Goal: Task Accomplishment & Management: Use online tool/utility

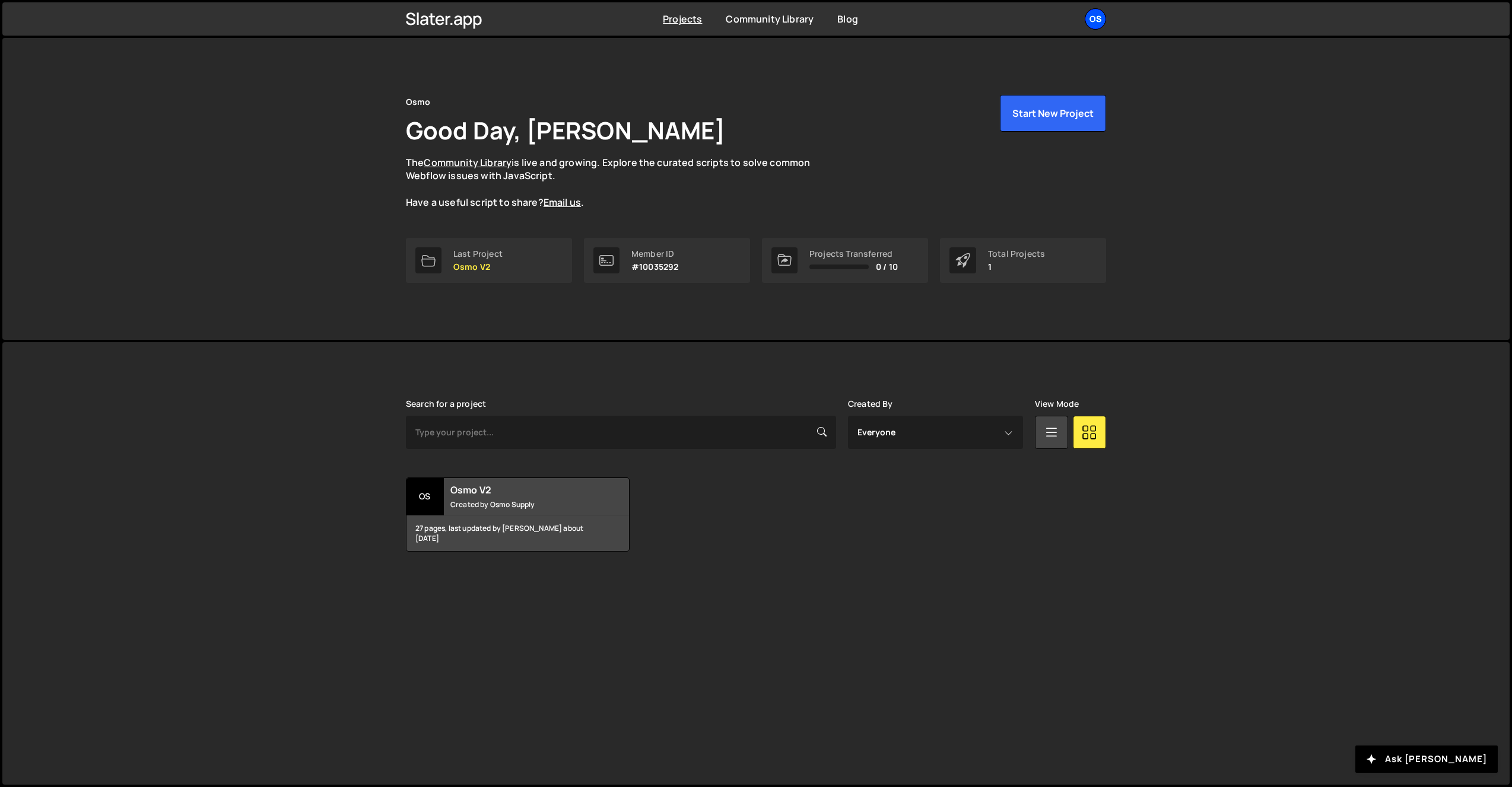
click at [1094, 16] on div "Os" at bounding box center [1094, 18] width 21 height 21
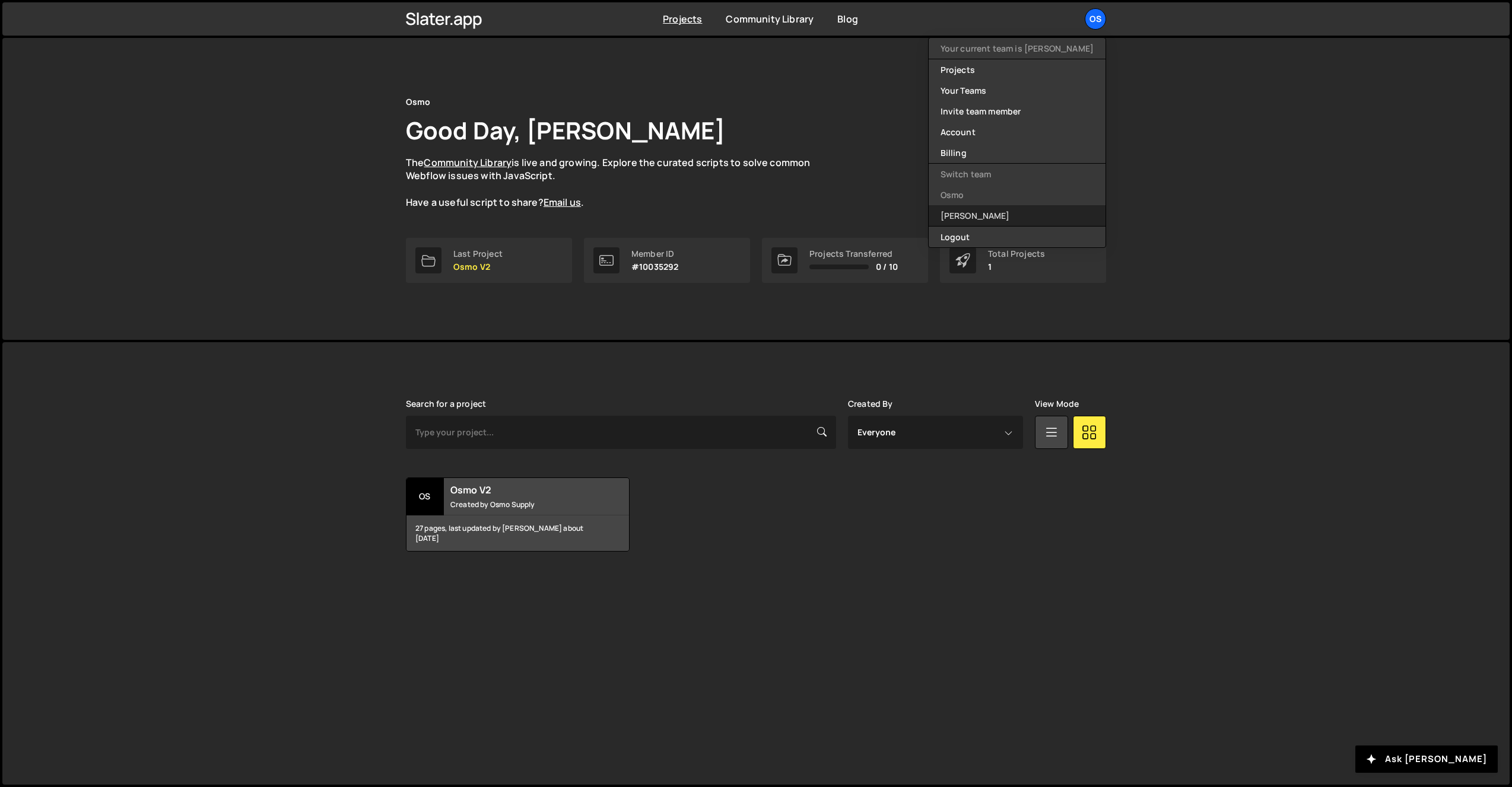
click at [1034, 212] on link "[PERSON_NAME]" at bounding box center [1017, 215] width 177 height 21
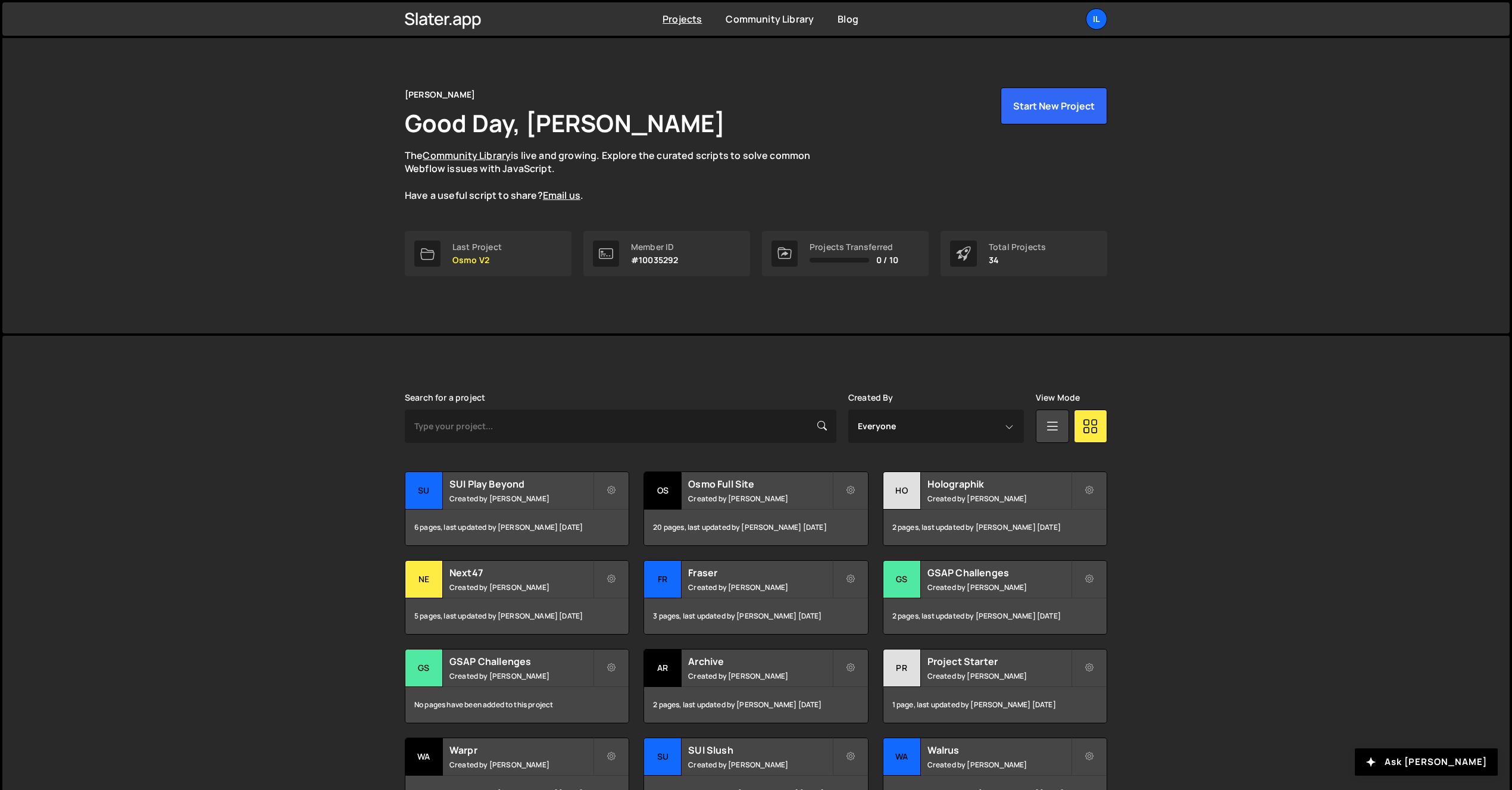
scroll to position [125, 0]
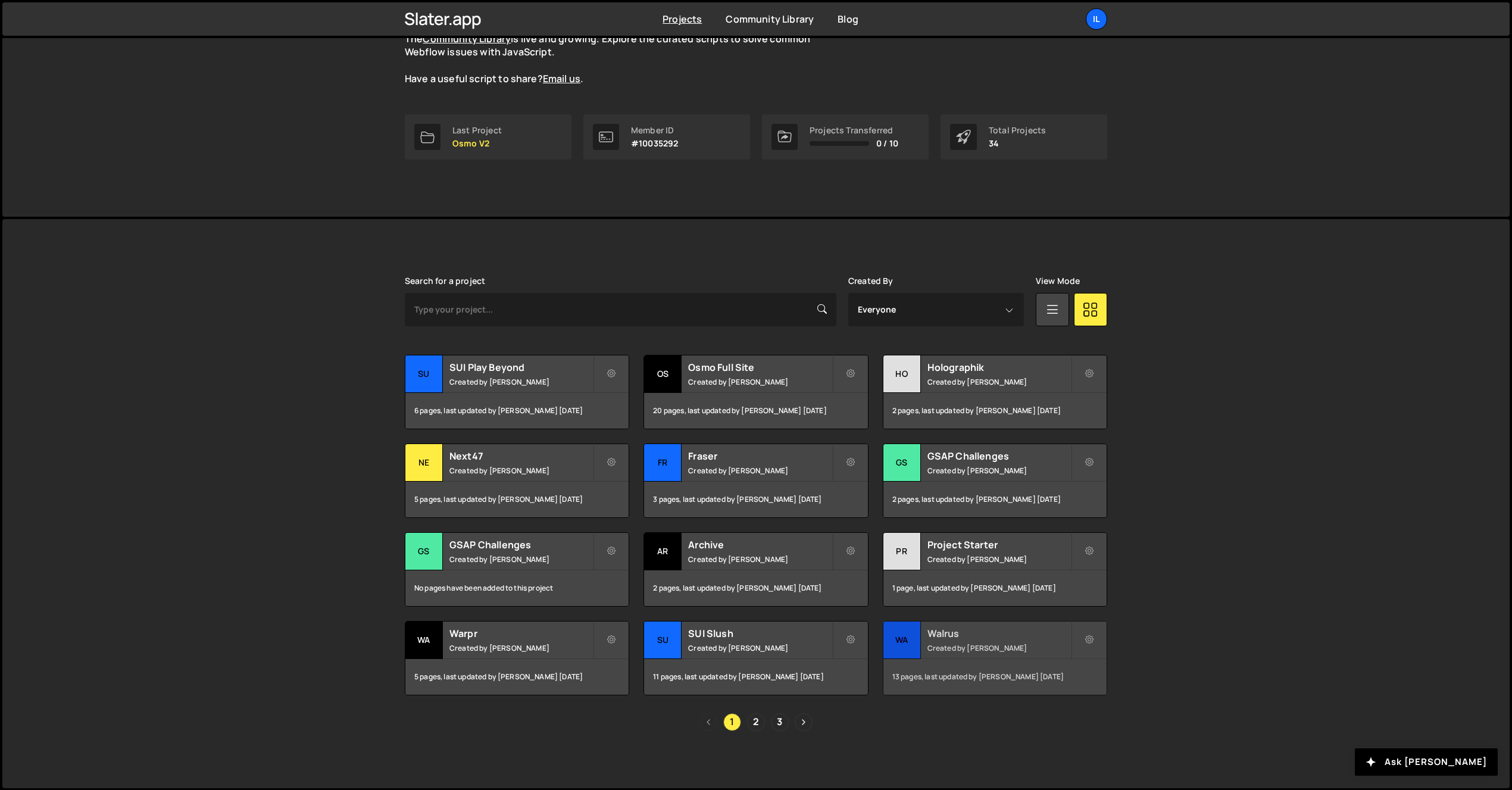
click at [937, 649] on small "Created by [PERSON_NAME]" at bounding box center [998, 648] width 143 height 10
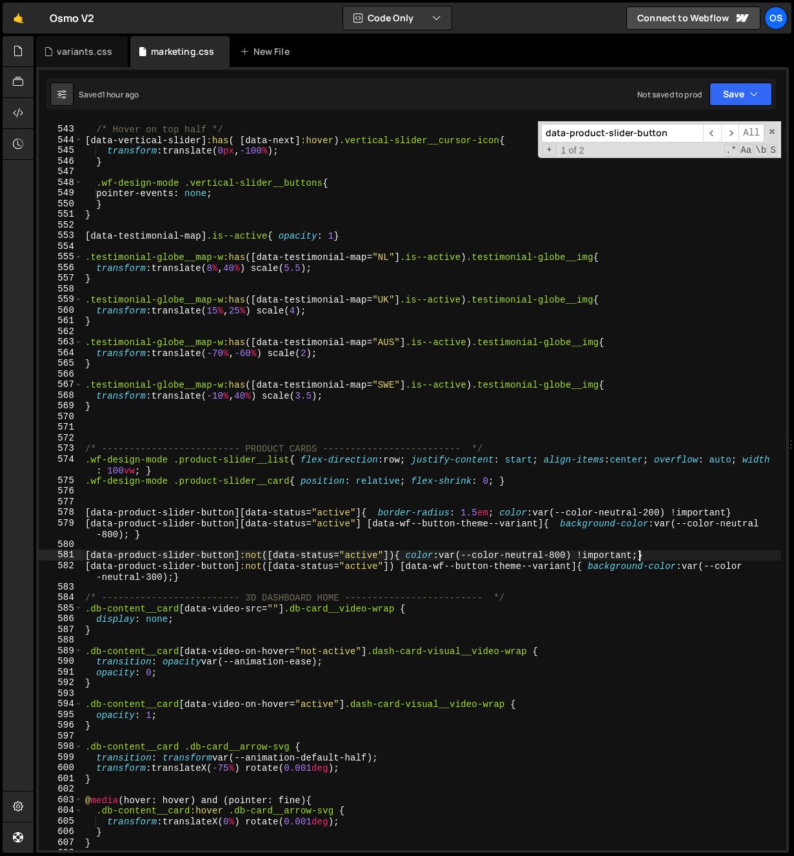
scroll to position [339, 0]
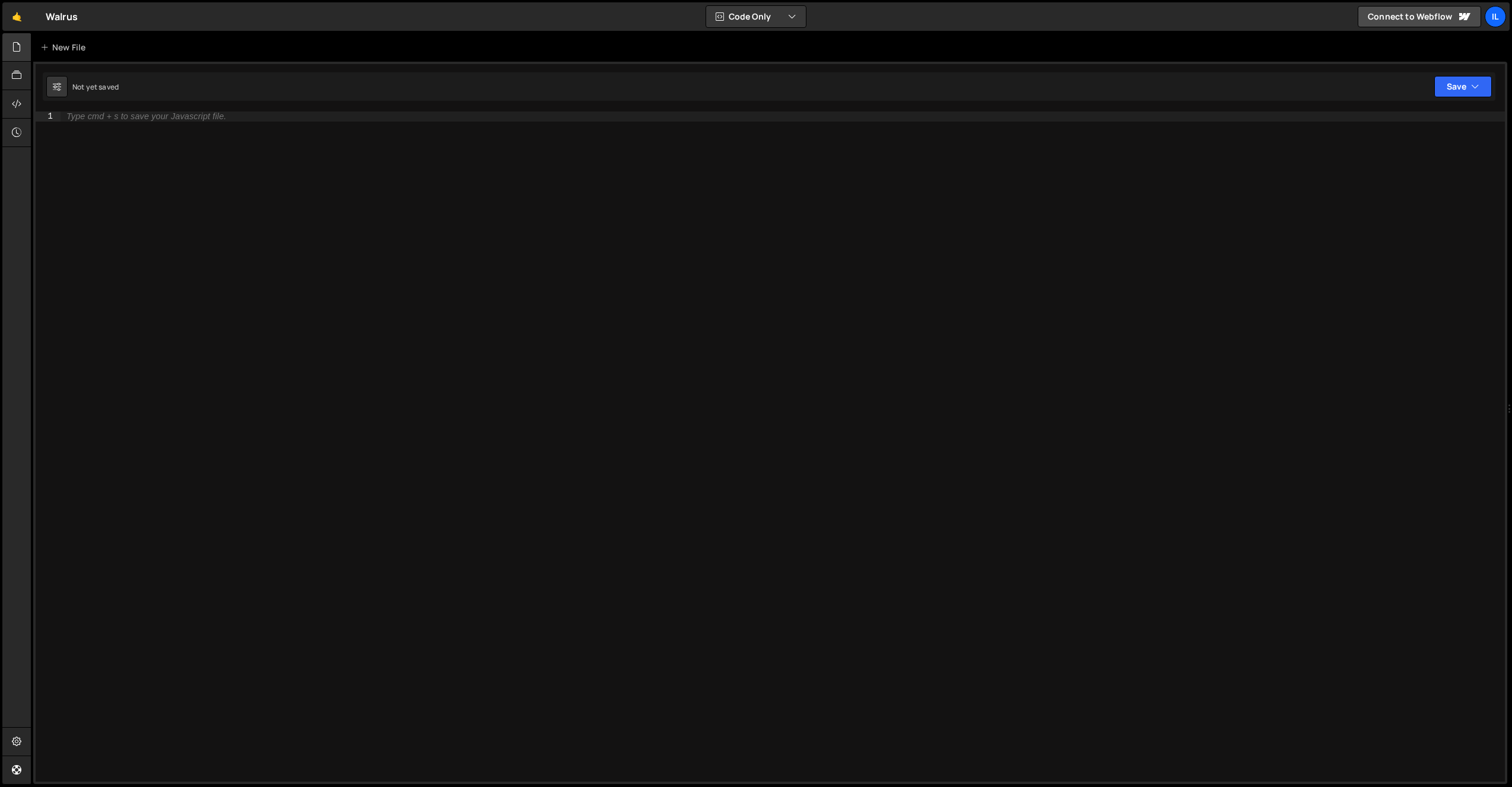
click at [5, 48] on div at bounding box center [17, 47] width 29 height 29
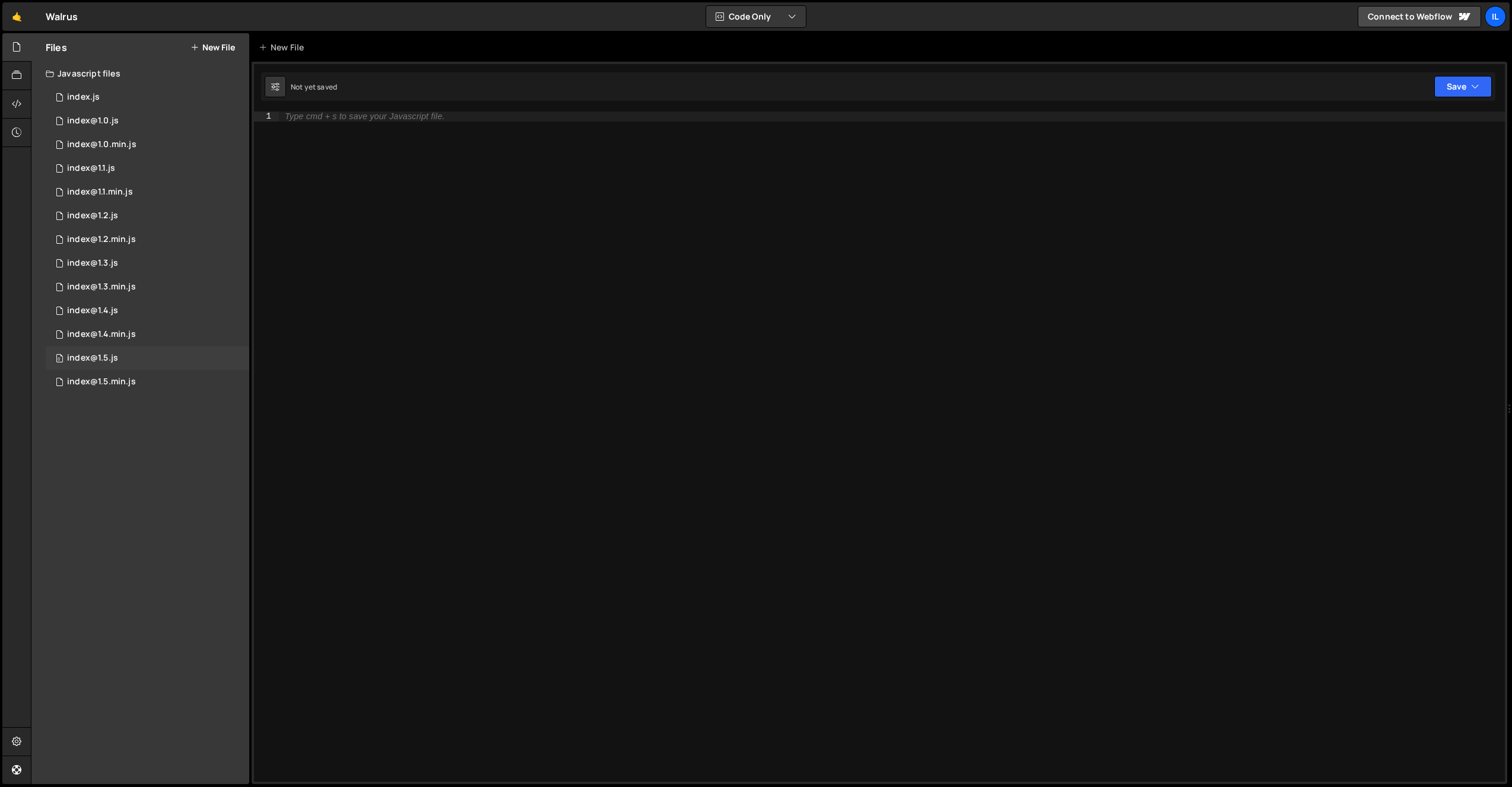
click at [132, 365] on div "0 index@1.5.js 0" at bounding box center [147, 359] width 203 height 24
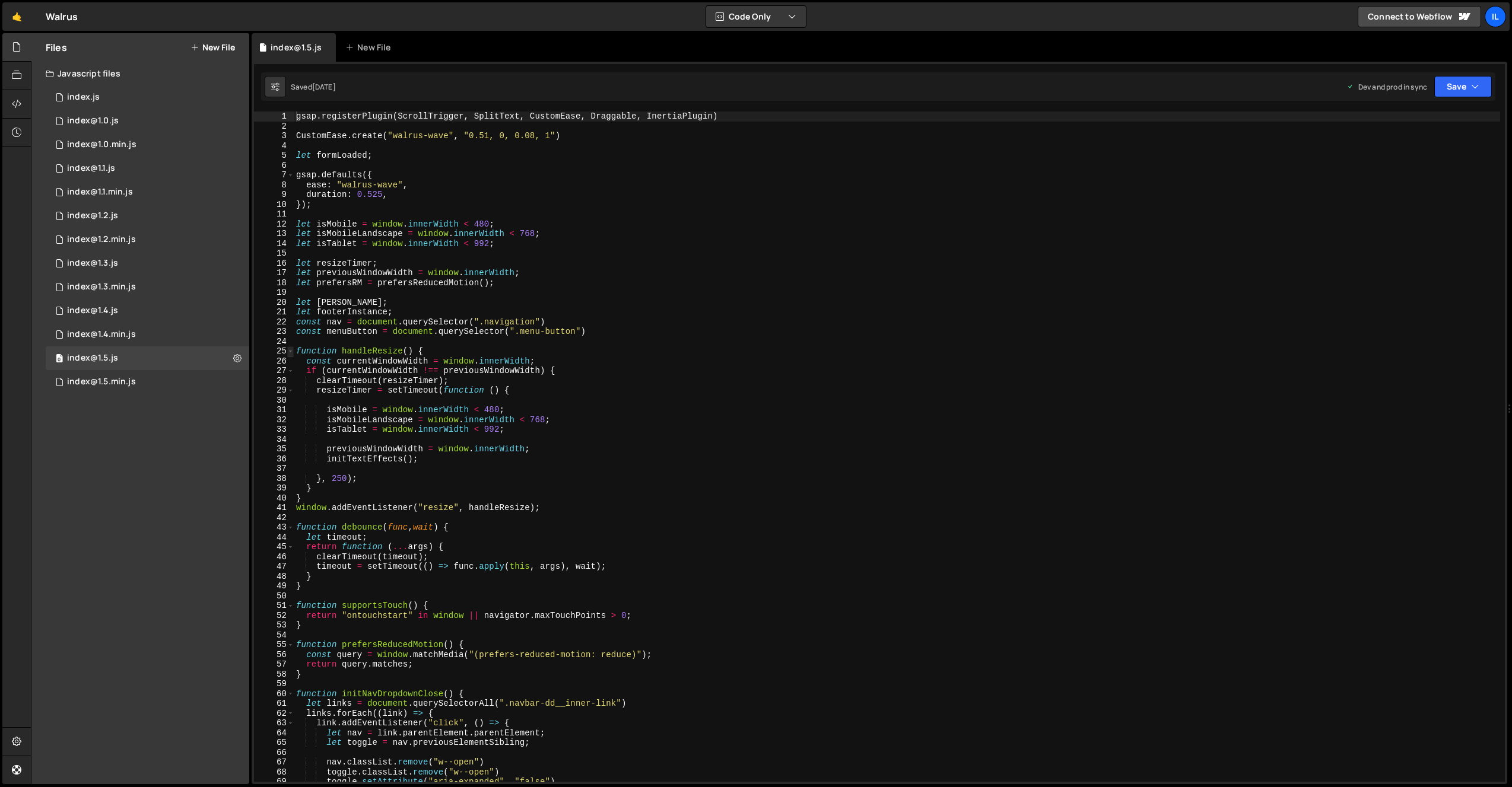
click at [289, 353] on span at bounding box center [290, 351] width 6 height 10
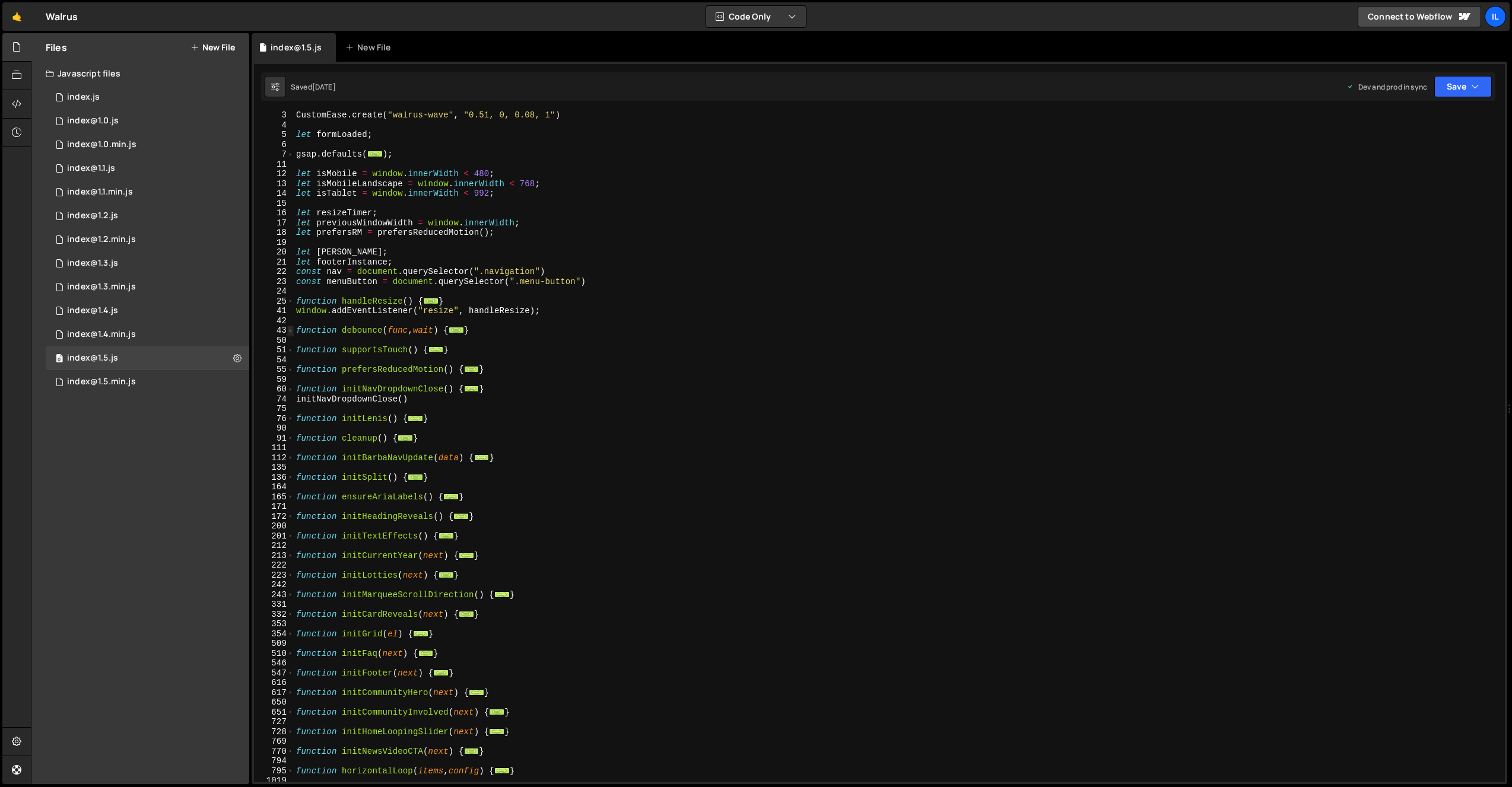
scroll to position [95, 0]
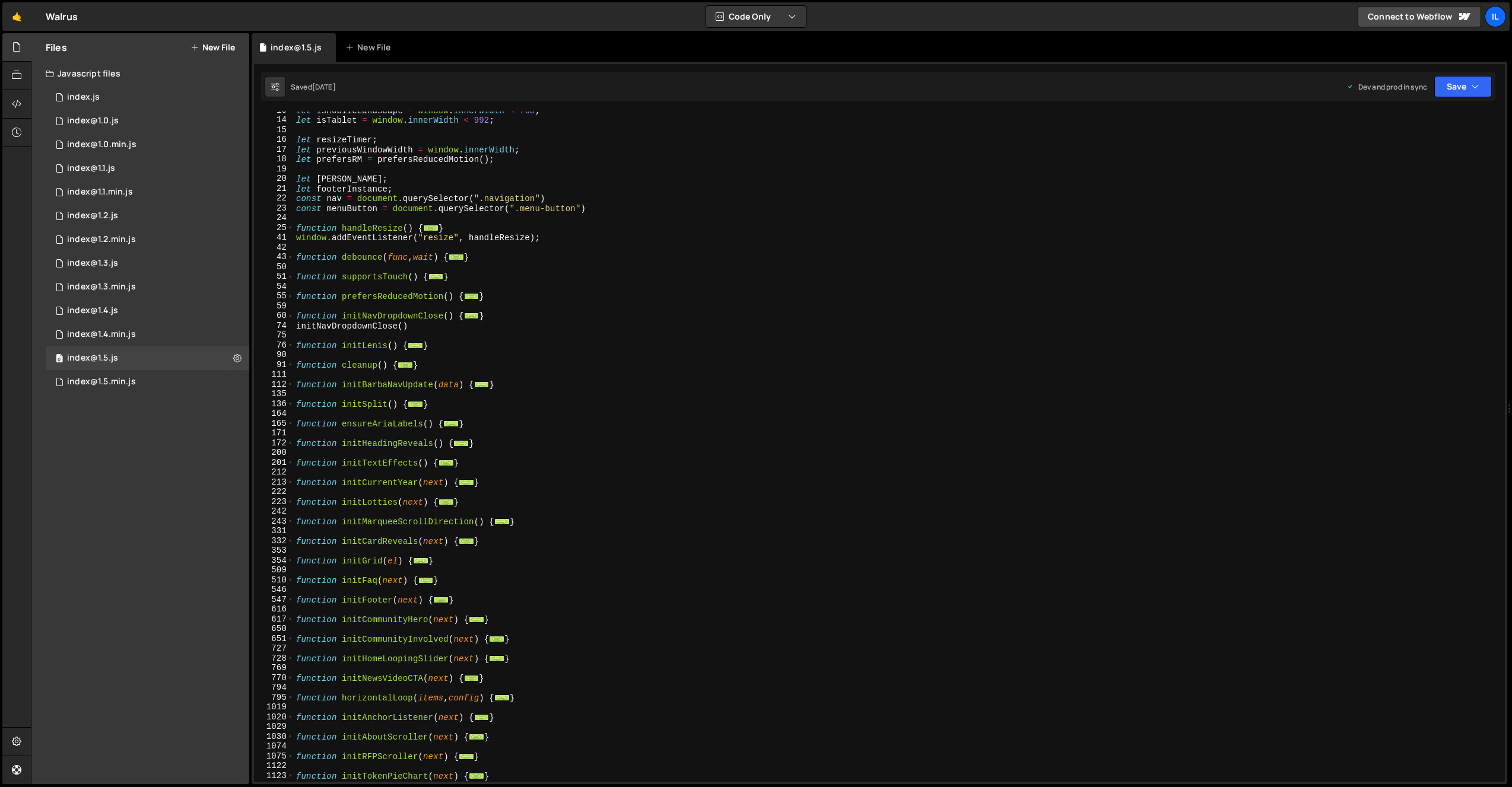
click at [287, 316] on div "60" at bounding box center [274, 315] width 40 height 10
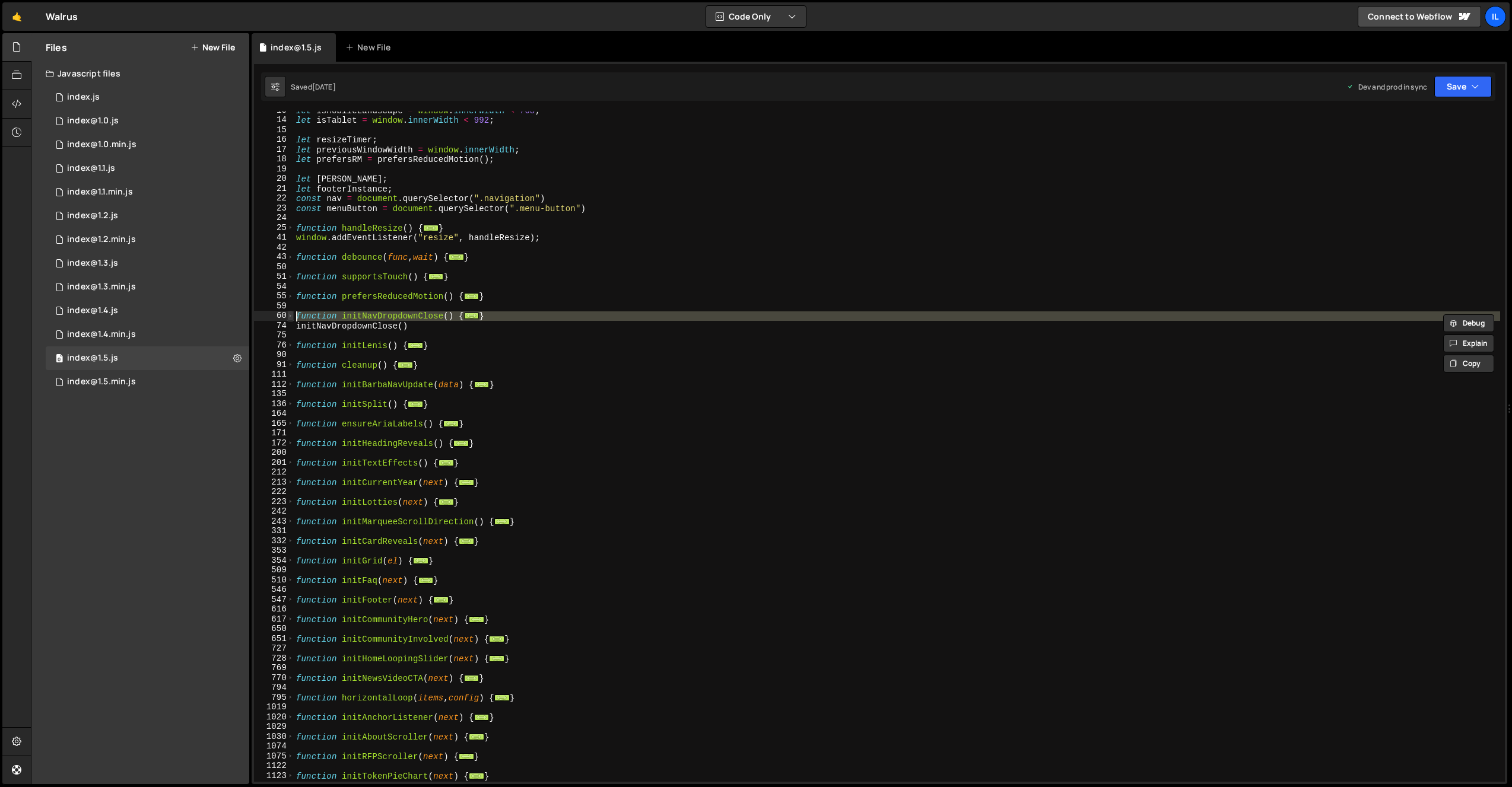
click at [289, 315] on span at bounding box center [290, 315] width 6 height 10
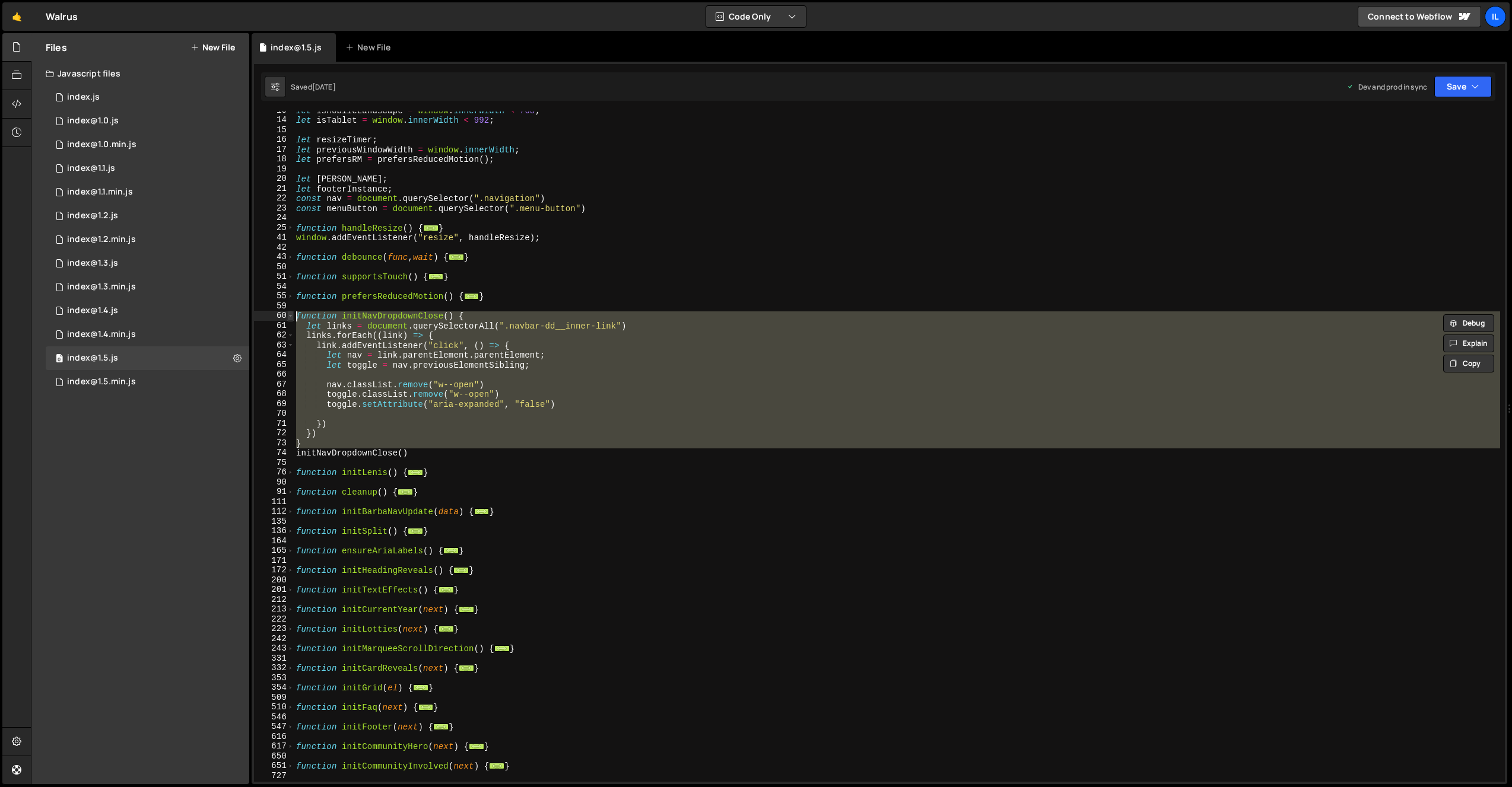
click at [290, 314] on span at bounding box center [290, 315] width 6 height 10
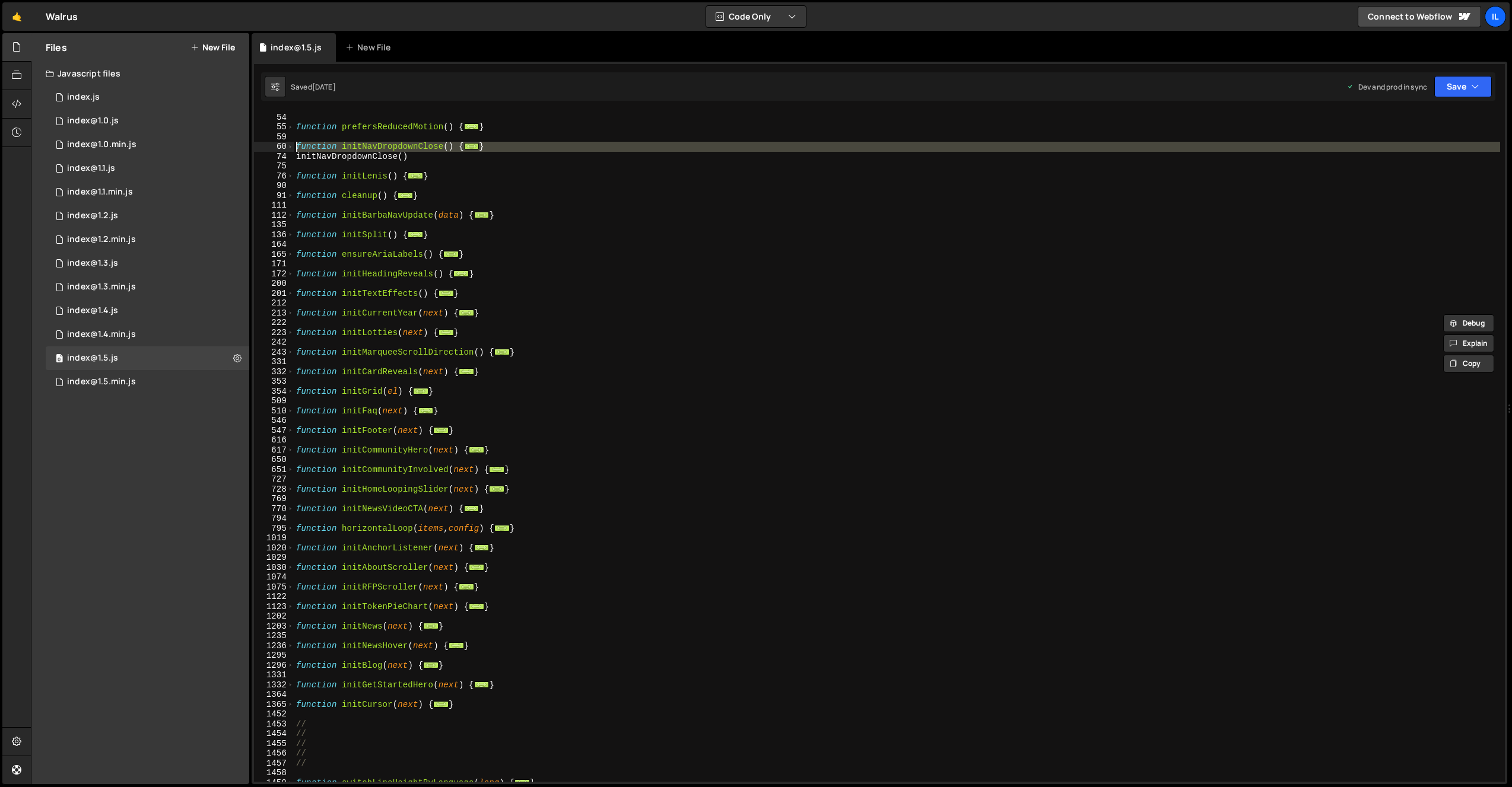
scroll to position [345, 0]
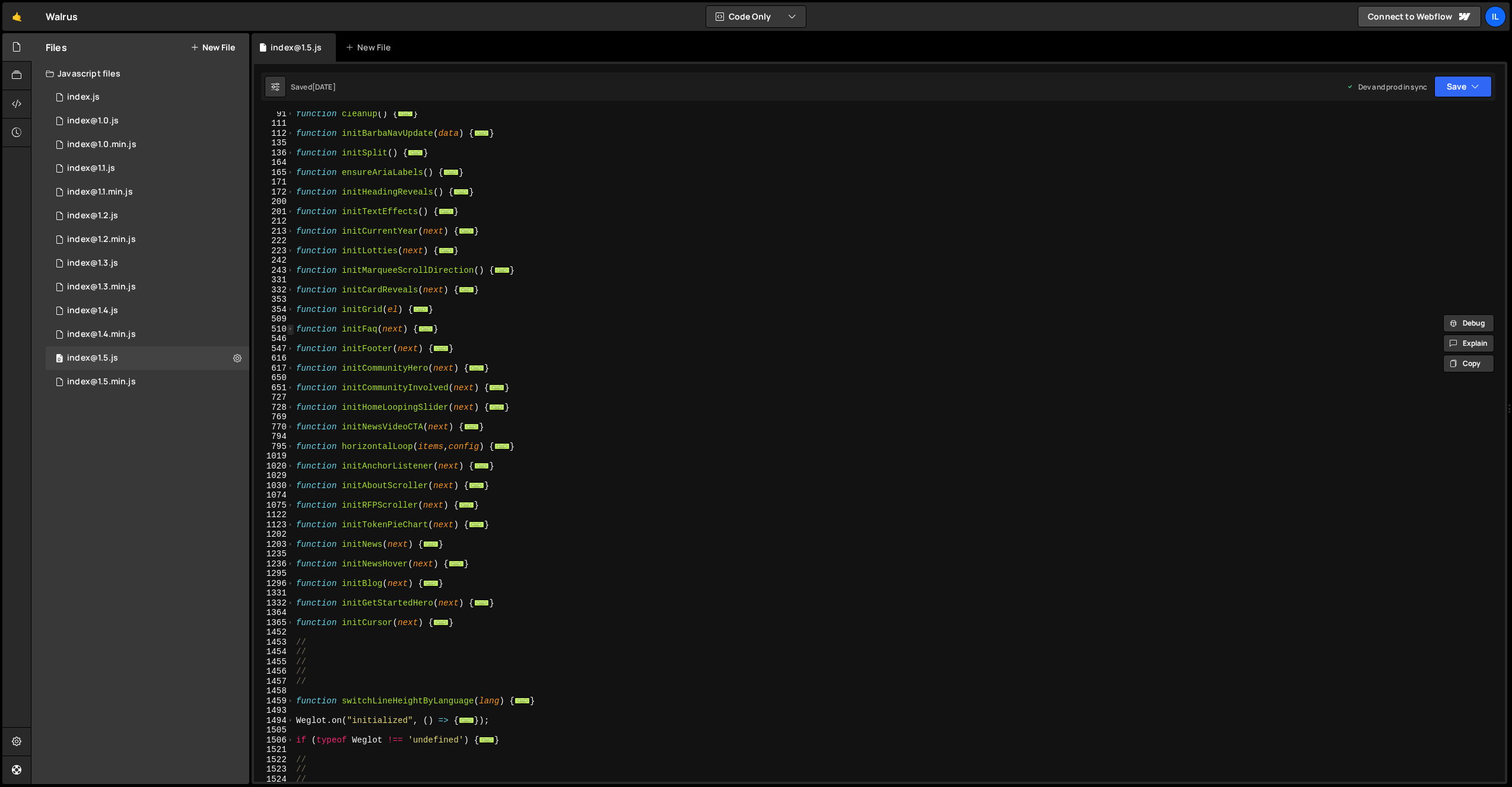
click at [292, 329] on span at bounding box center [290, 329] width 6 height 10
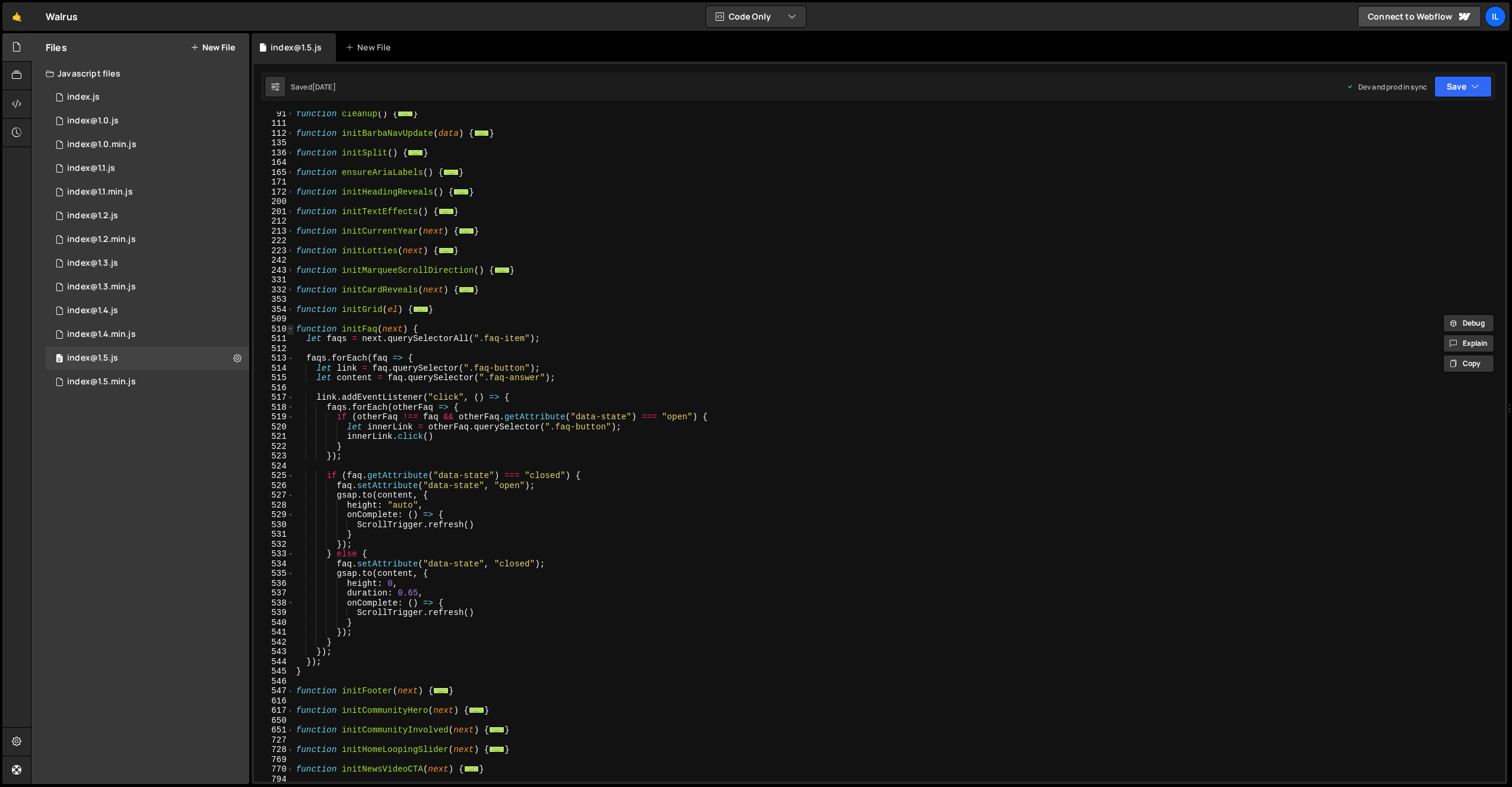
click at [292, 329] on span at bounding box center [290, 329] width 6 height 10
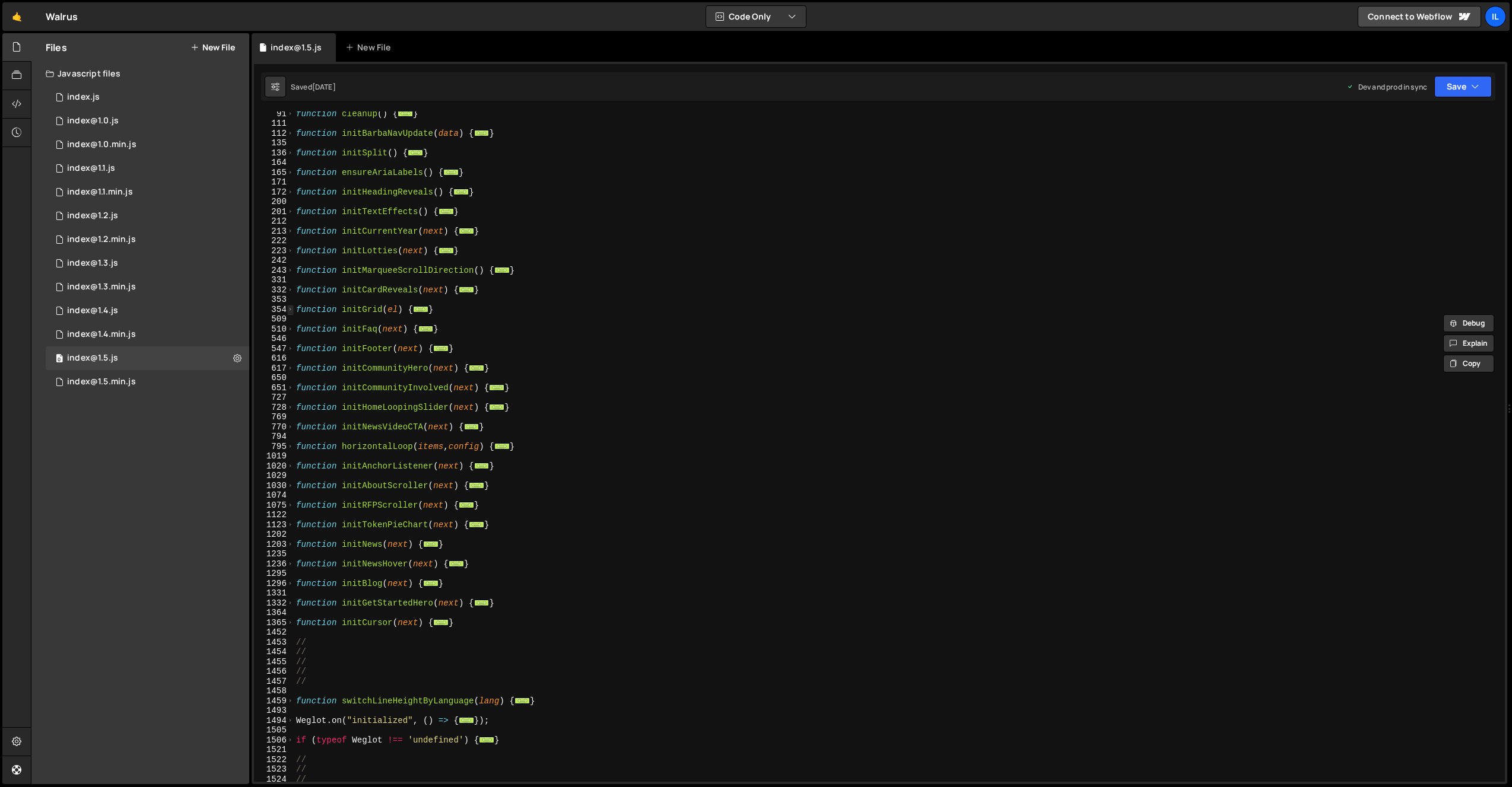
click at [292, 309] on span at bounding box center [290, 310] width 6 height 10
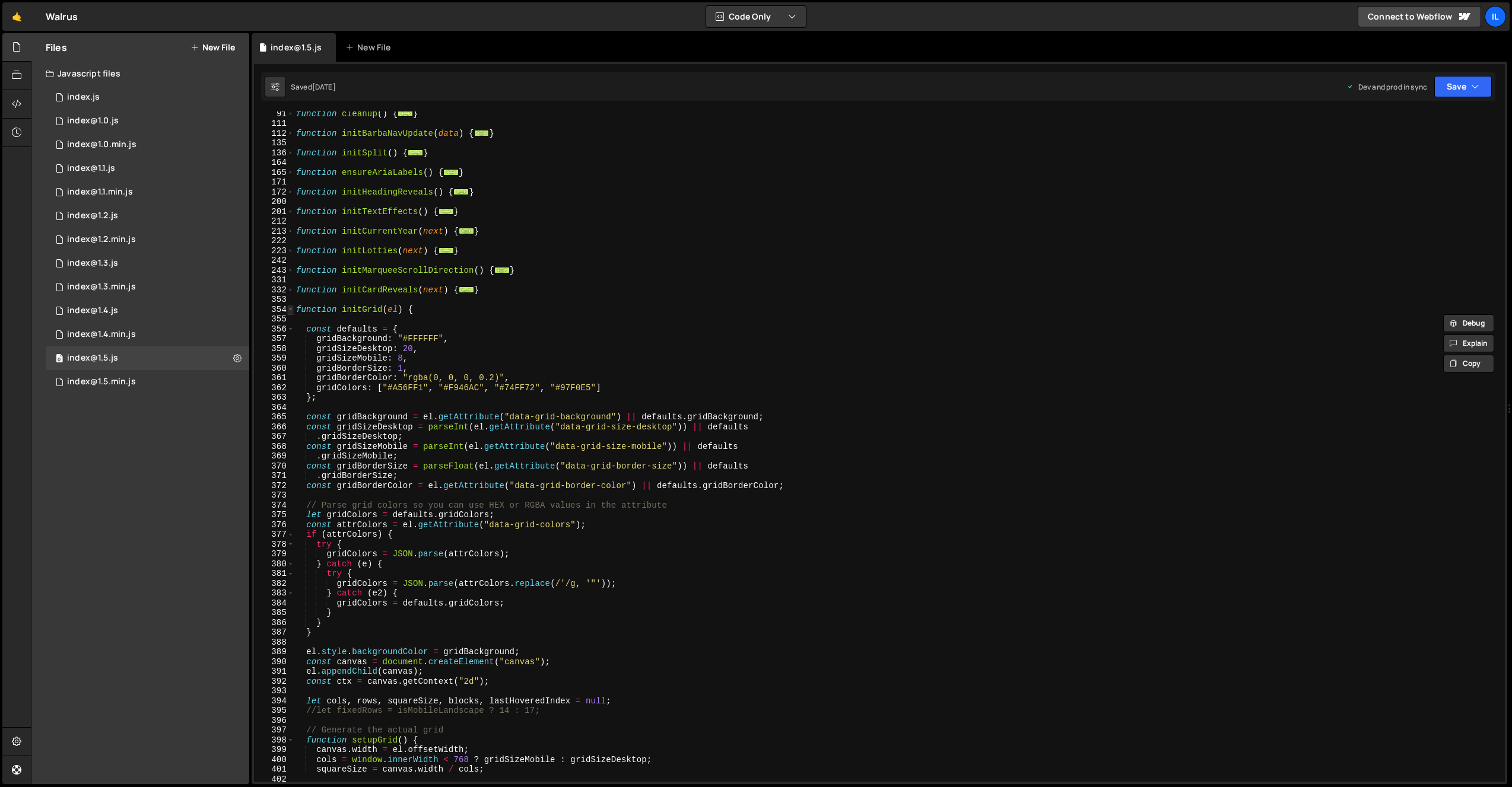
click at [292, 309] on span at bounding box center [290, 310] width 6 height 10
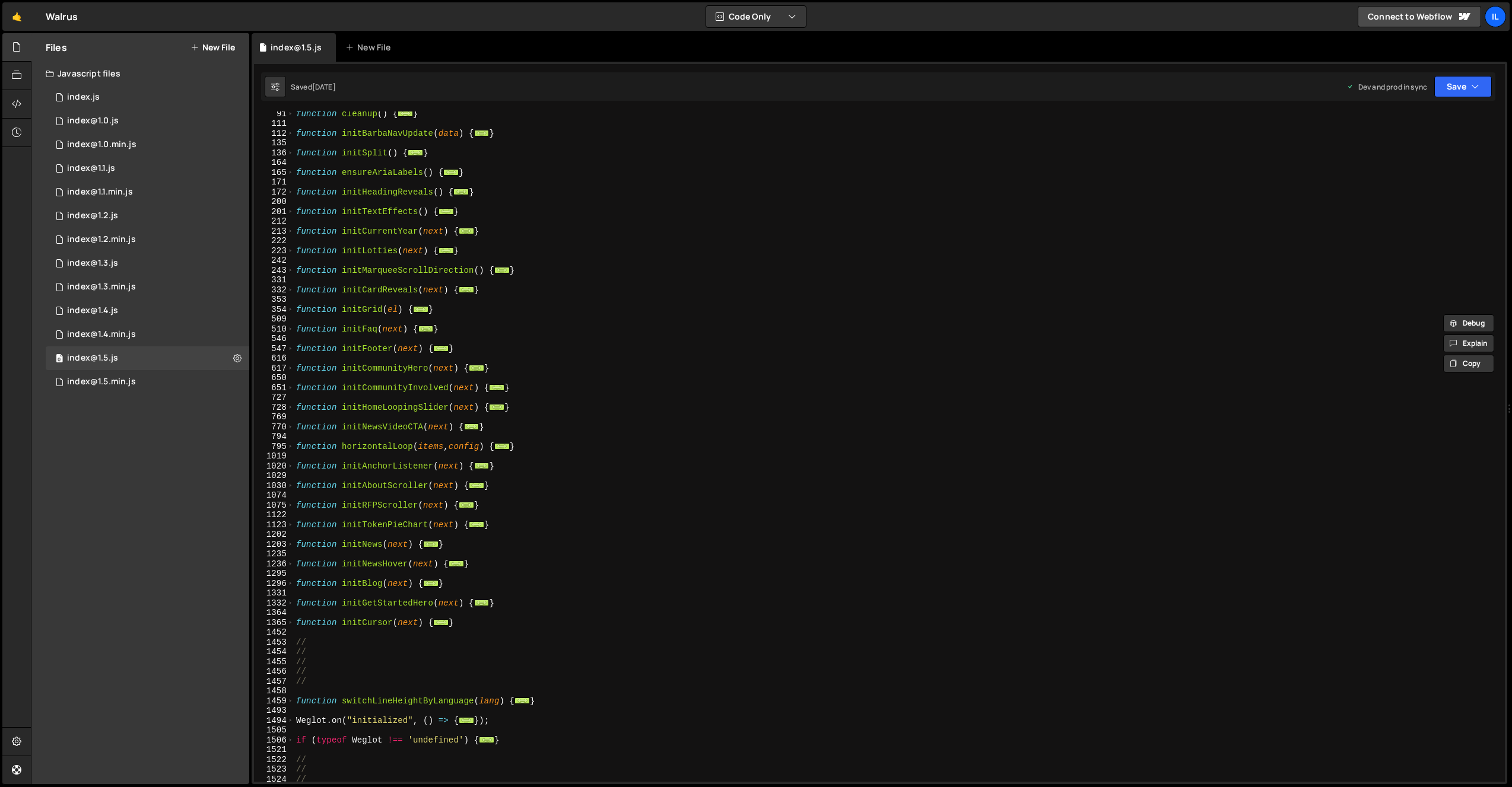
scroll to position [341, 0]
click at [289, 631] on span at bounding box center [290, 627] width 6 height 10
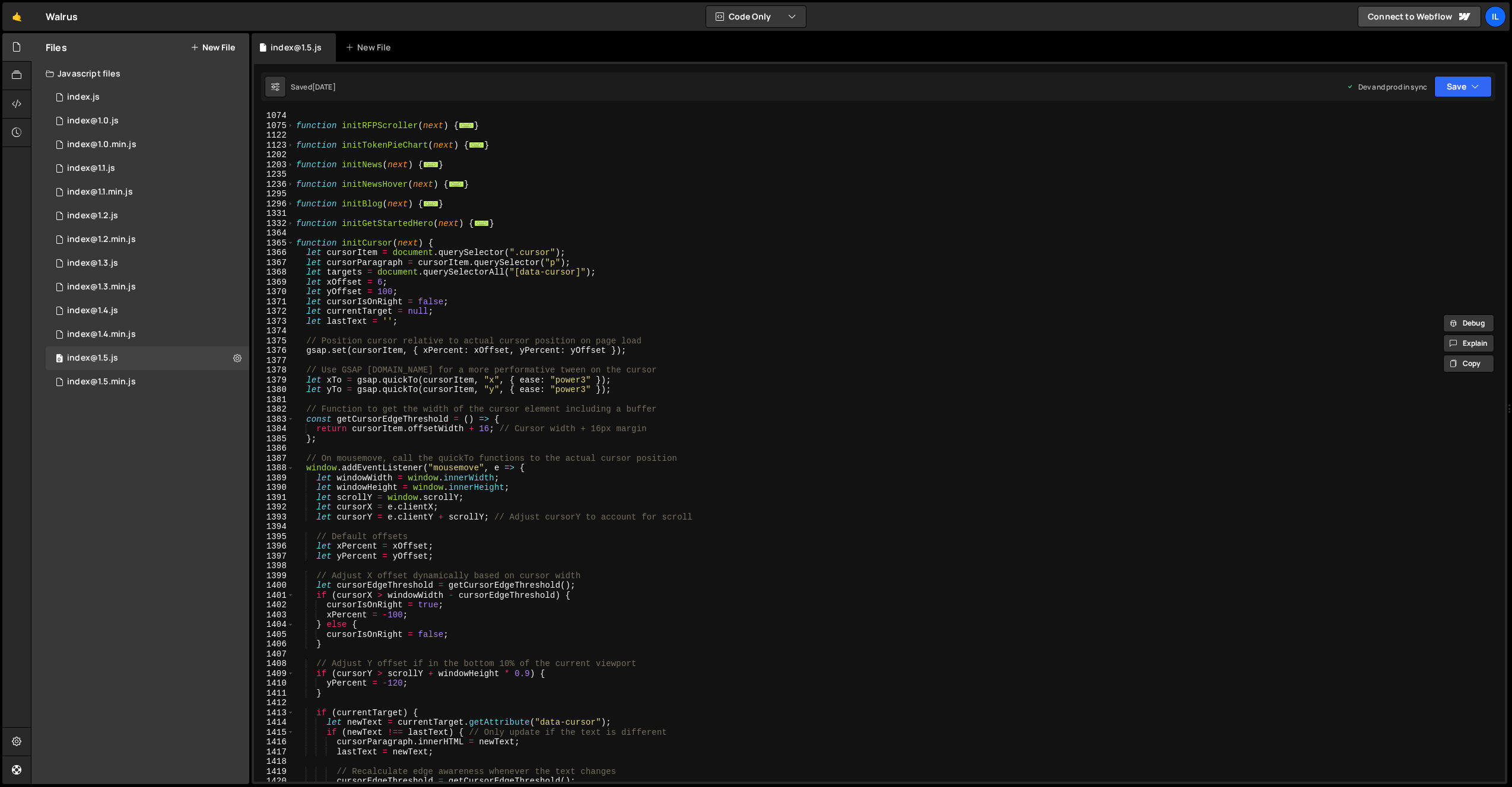
scroll to position [806, 0]
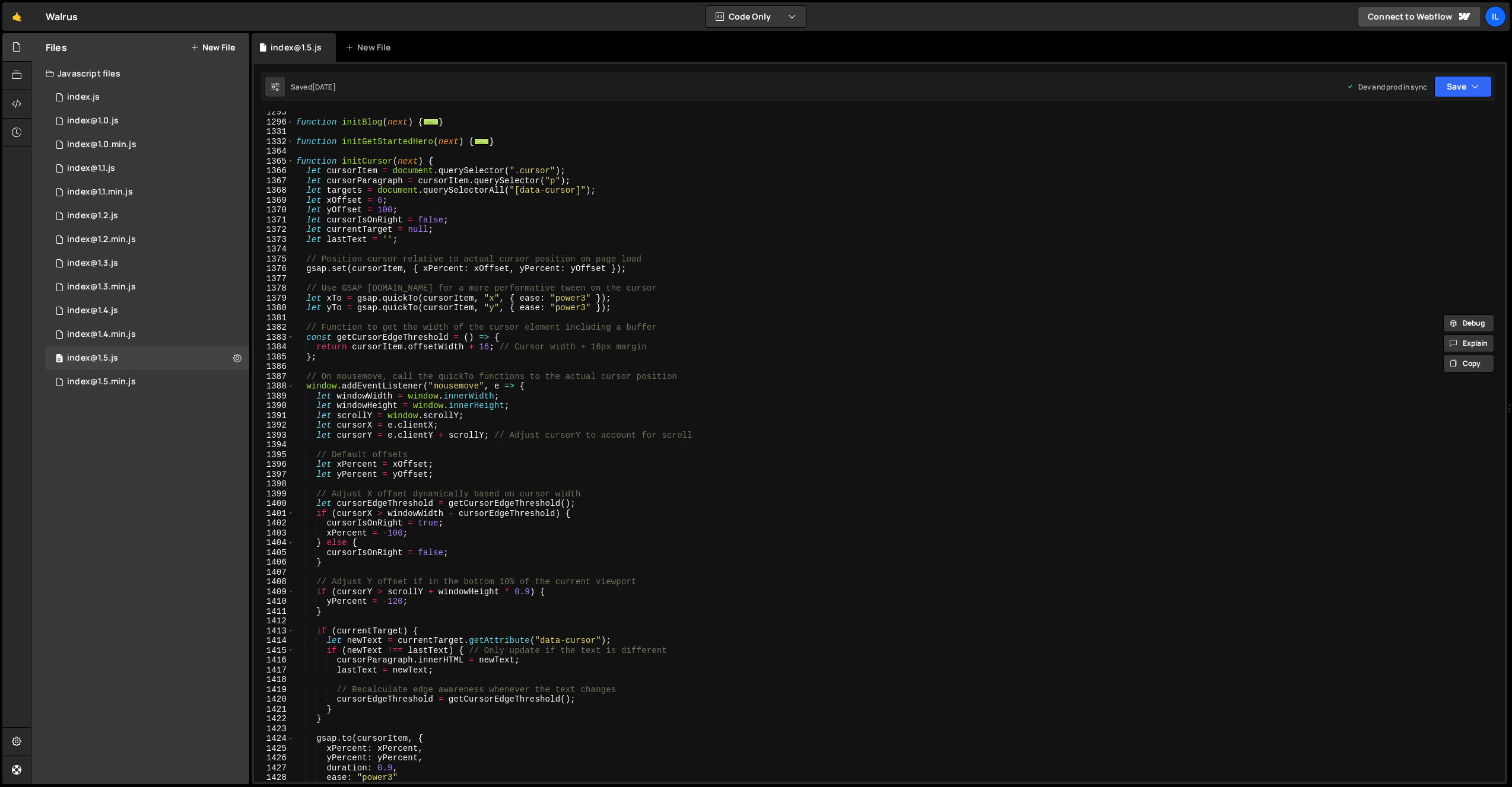
click at [380, 160] on div "function initBlog ( next ) { ... } function initGetStartedHero ( next ) { ... }…" at bounding box center [897, 452] width 1207 height 690
click at [291, 159] on span at bounding box center [290, 161] width 6 height 10
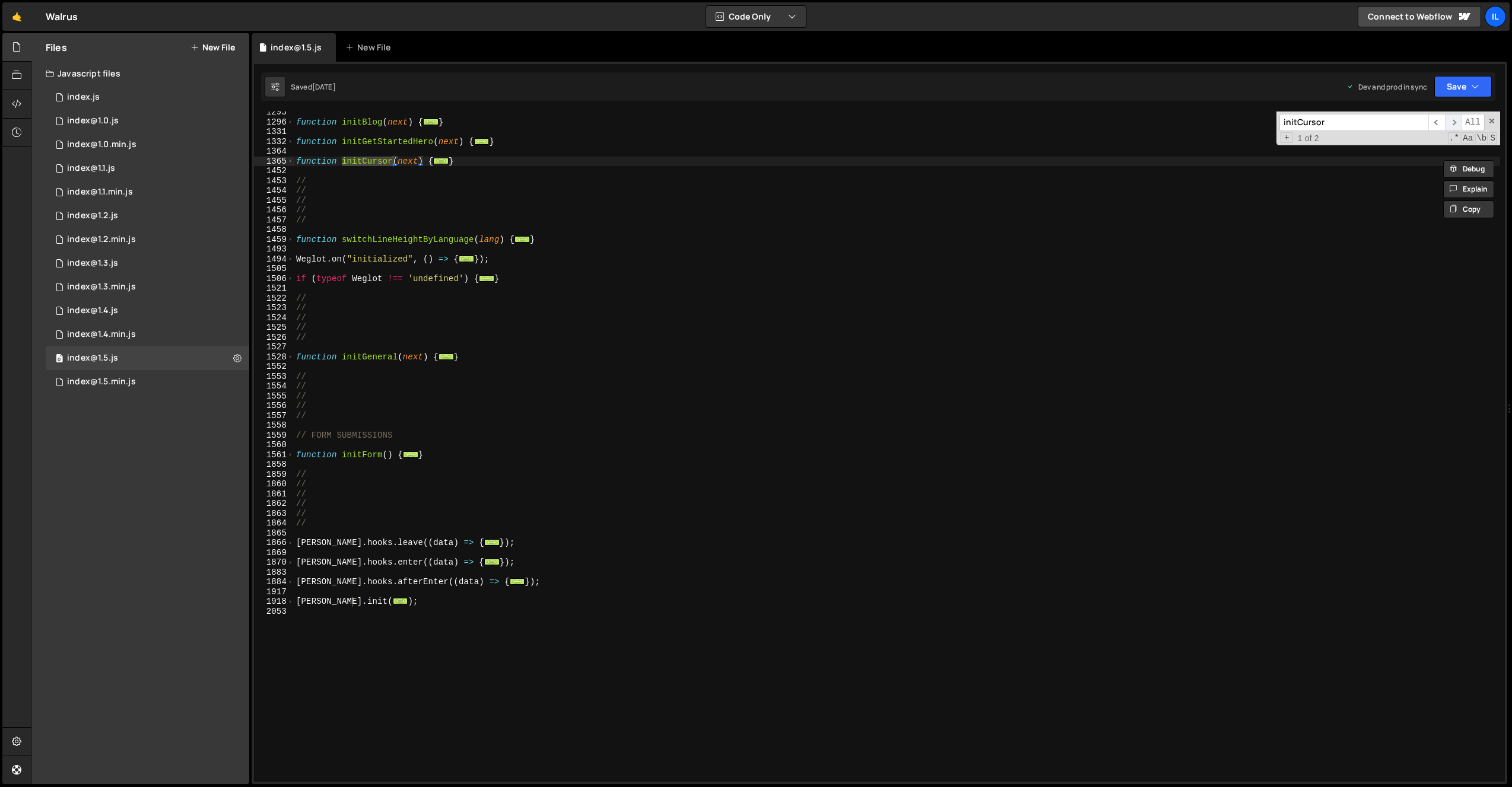
click at [1458, 124] on span "​" at bounding box center [1453, 122] width 17 height 17
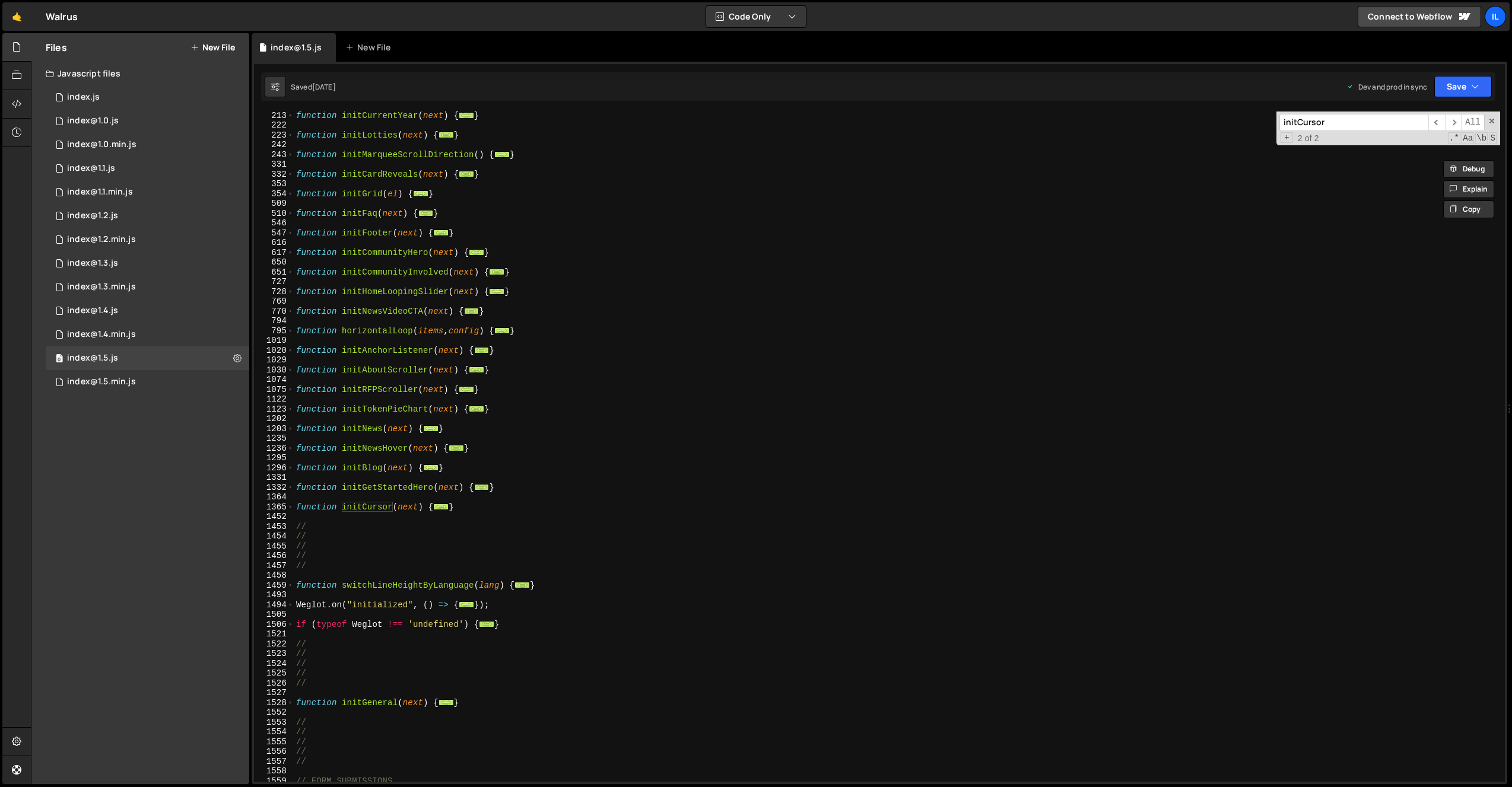
scroll to position [461, 0]
click at [292, 466] on span at bounding box center [290, 468] width 6 height 10
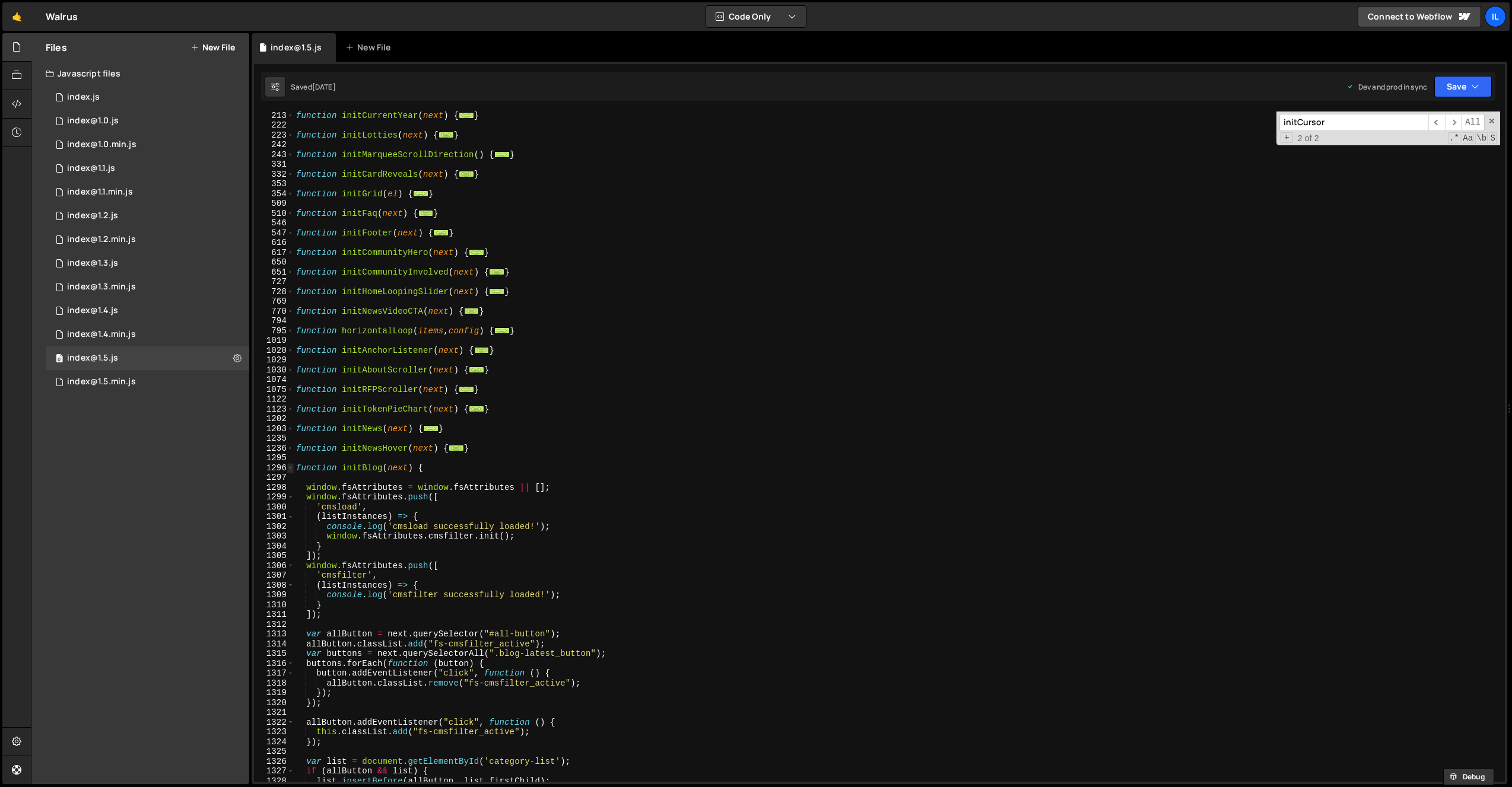
click at [292, 465] on span at bounding box center [290, 468] width 6 height 10
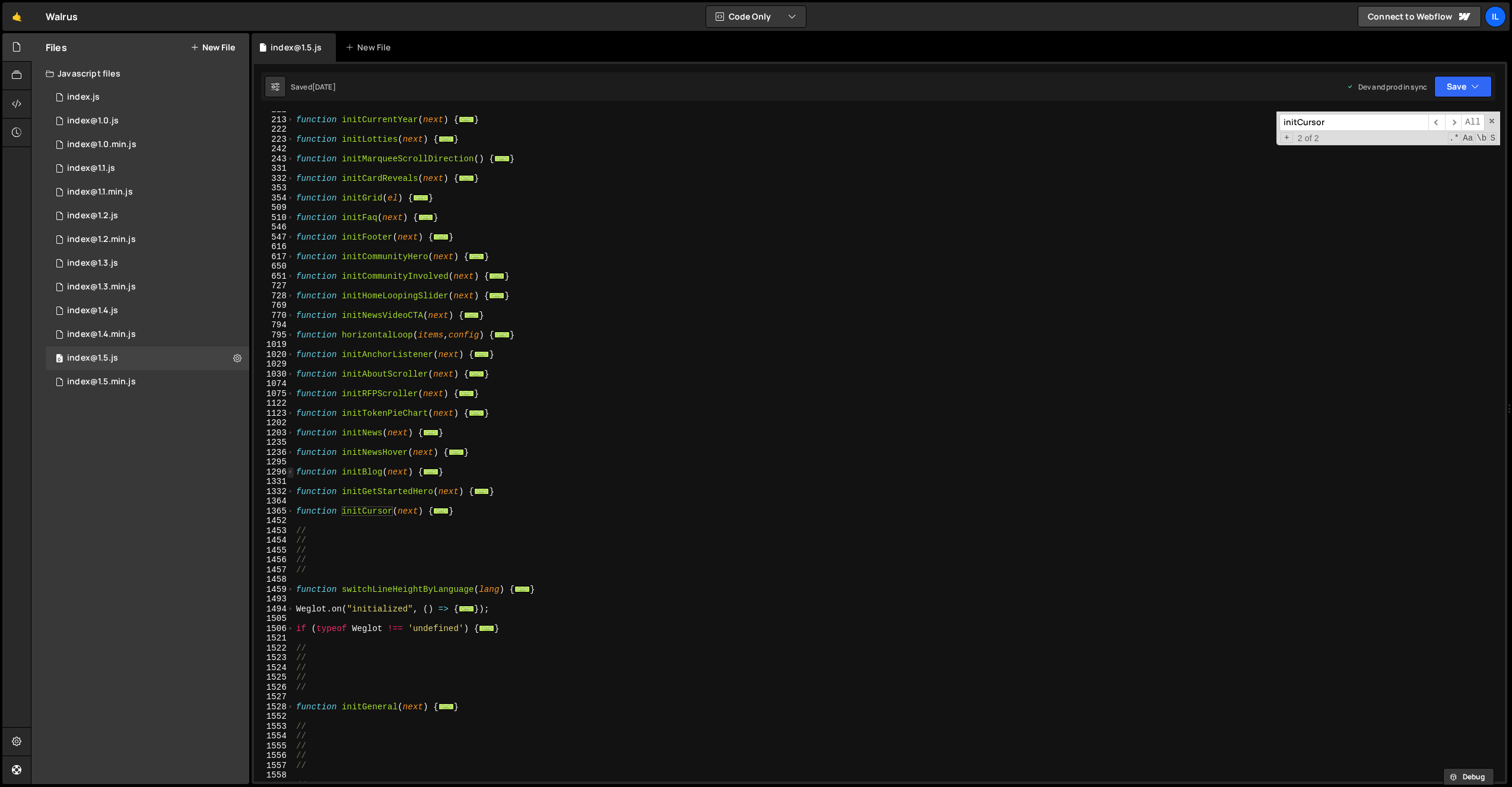
scroll to position [447, 0]
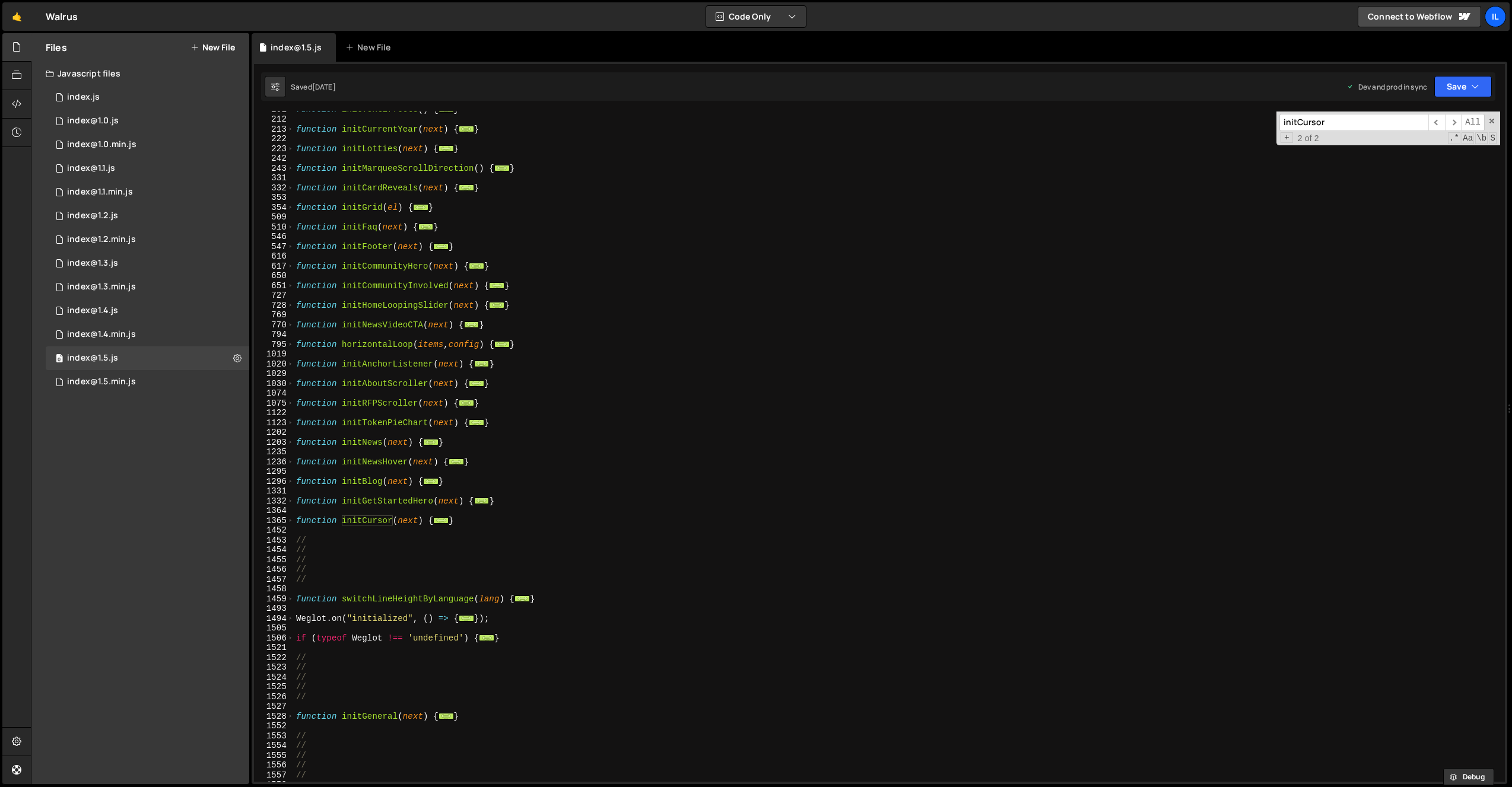
drag, startPoint x: 291, startPoint y: 461, endPoint x: 285, endPoint y: 451, distance: 11.7
click at [289, 461] on span at bounding box center [290, 462] width 6 height 10
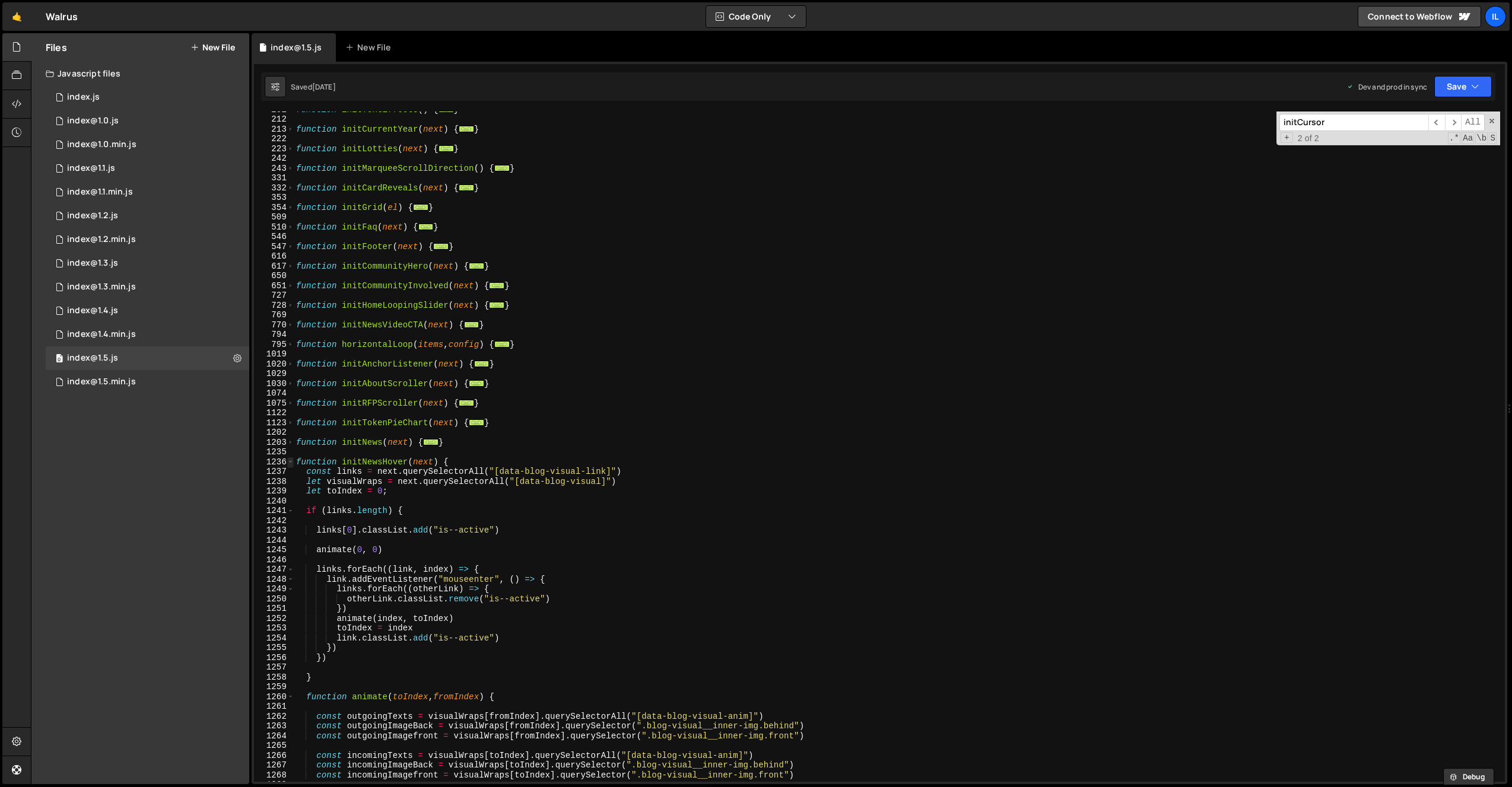
click at [288, 457] on span at bounding box center [290, 462] width 6 height 10
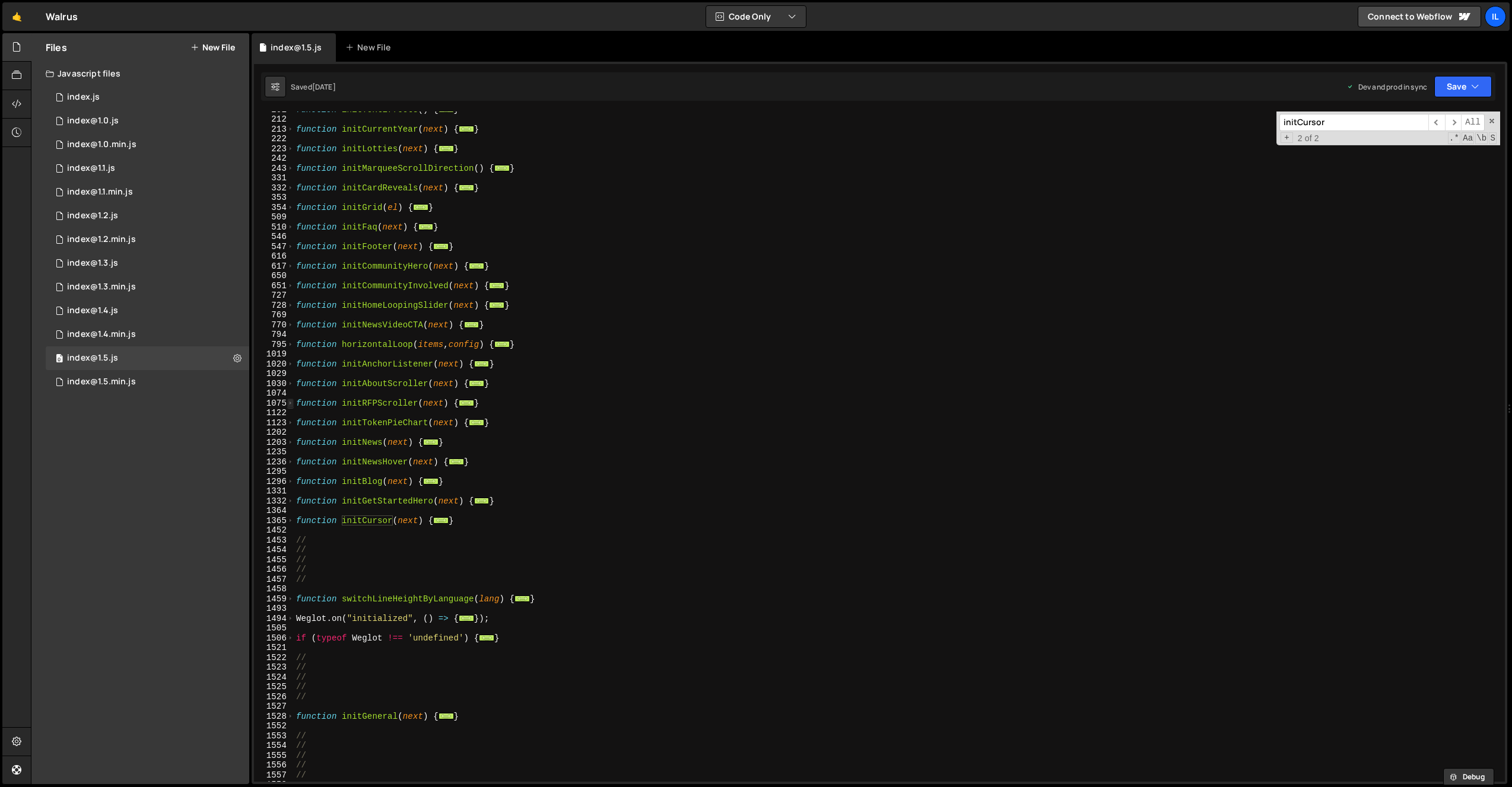
click at [291, 404] on span at bounding box center [290, 404] width 6 height 10
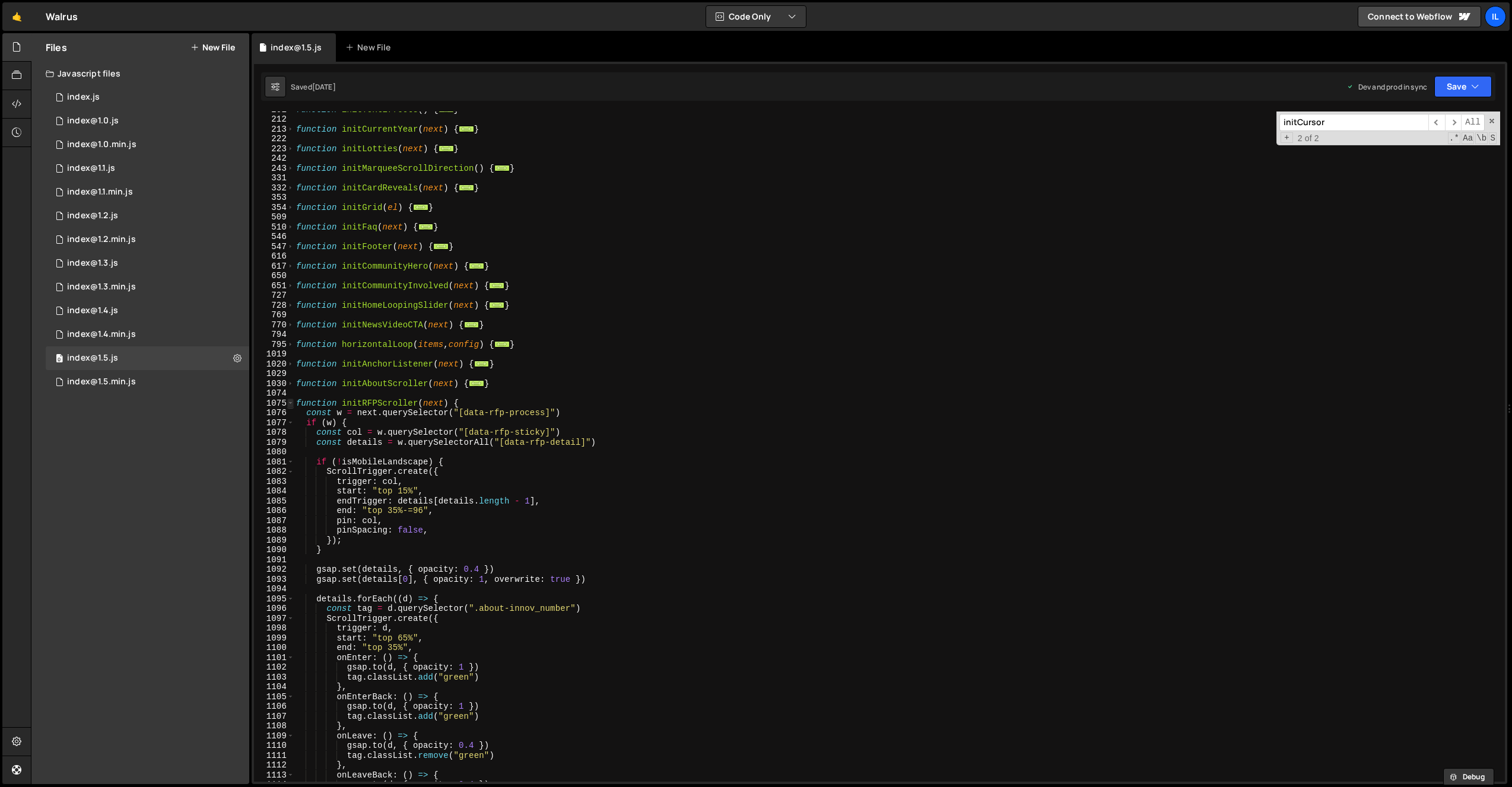
click at [291, 404] on span at bounding box center [290, 404] width 6 height 10
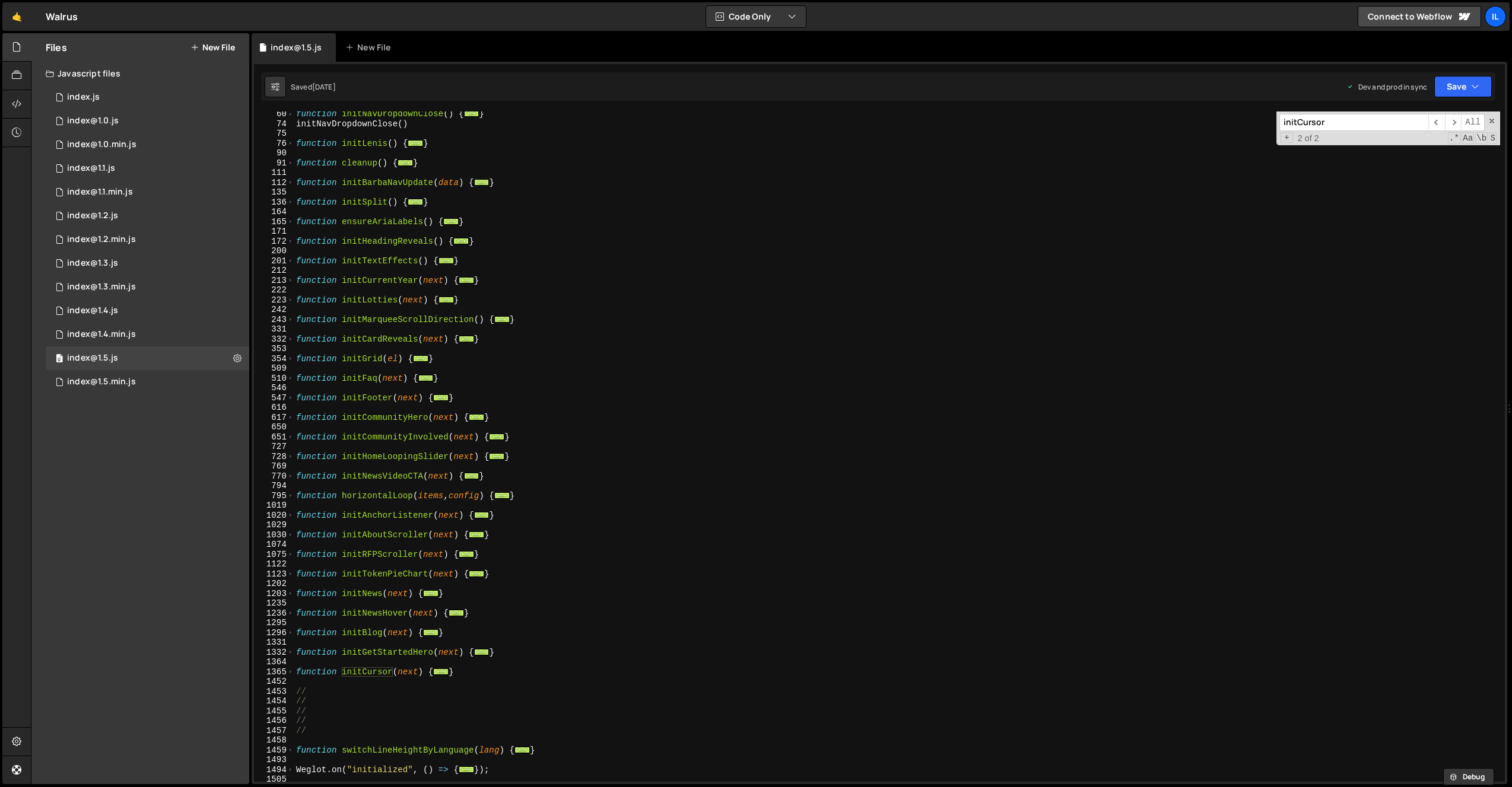
scroll to position [258, 0]
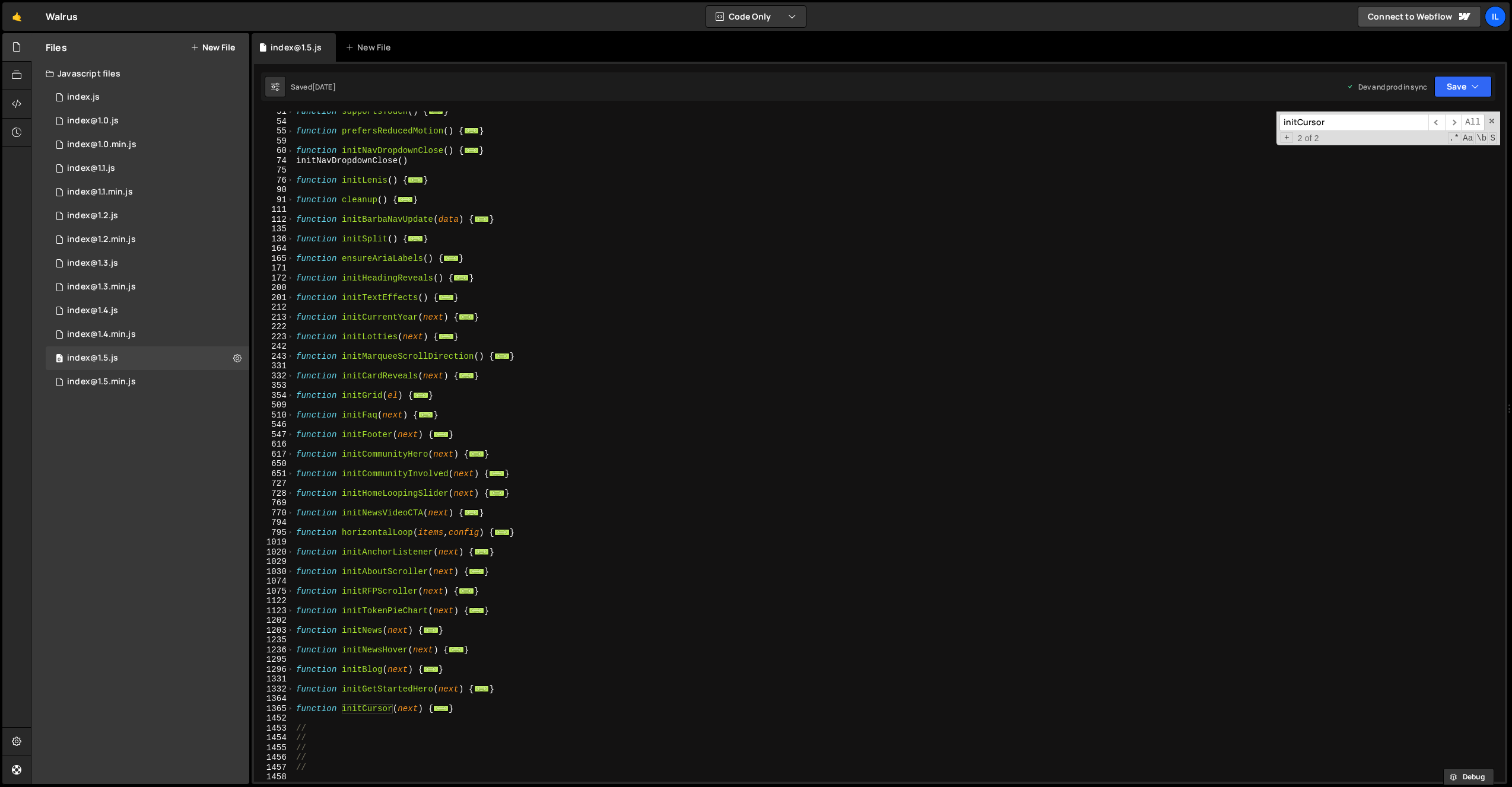
click at [294, 337] on div "function supportsTouch ( ) { ... } function prefersReducedMotion ( ) { ... } fu…" at bounding box center [897, 451] width 1207 height 690
click at [292, 338] on span at bounding box center [290, 336] width 6 height 10
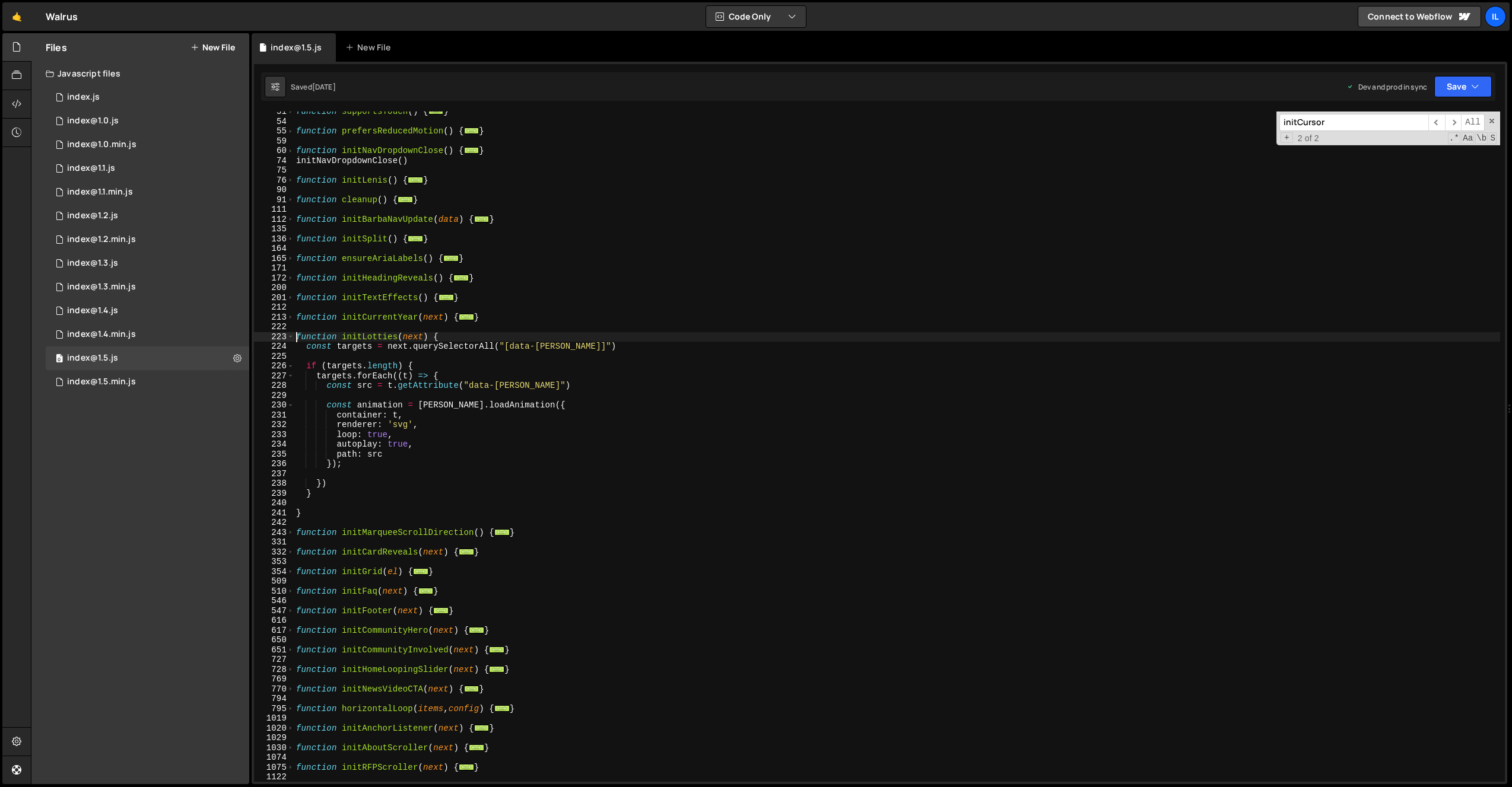
scroll to position [306, 0]
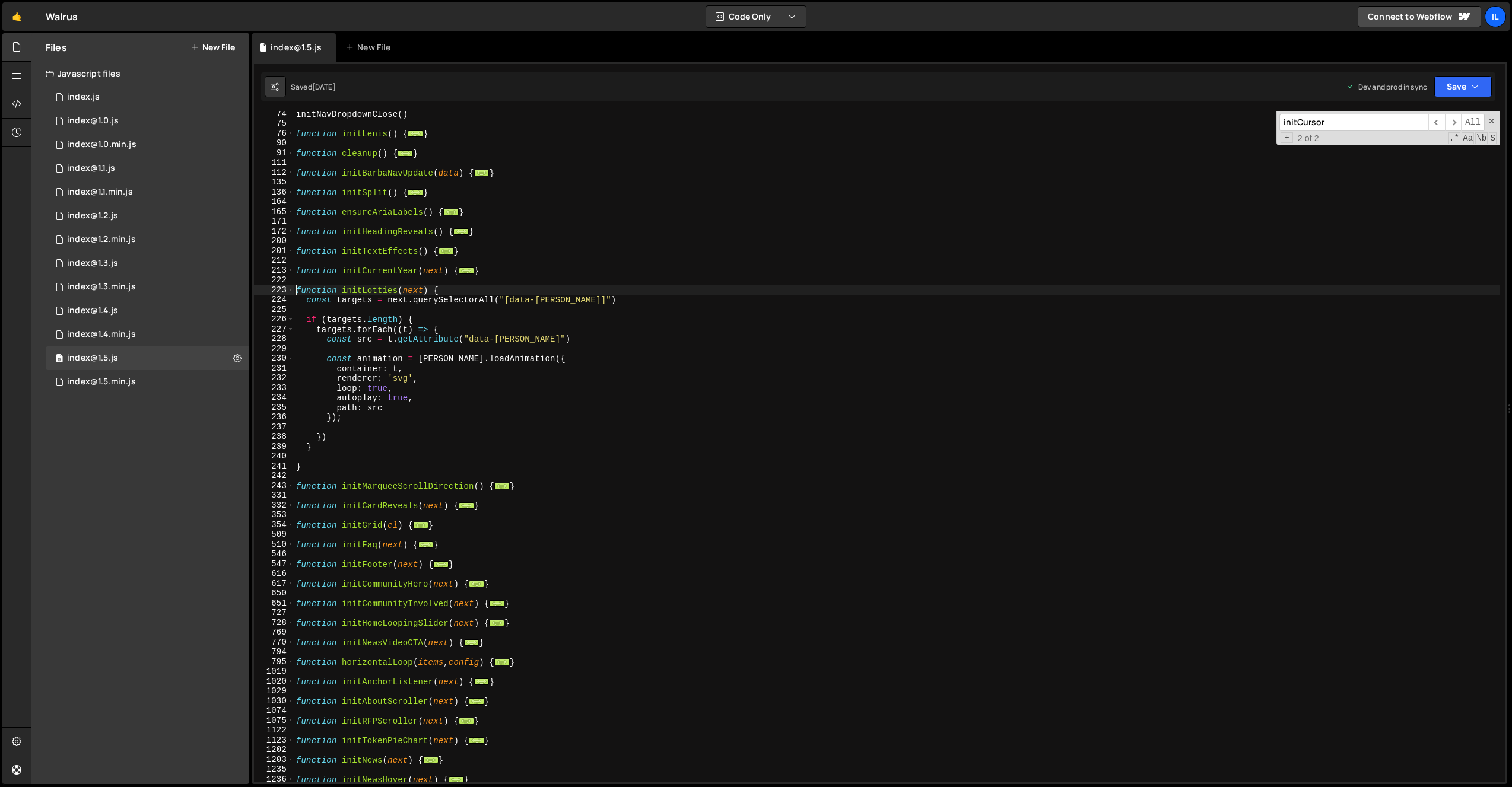
click at [409, 377] on div "initNavDropdownClose ( ) function initLenis ( ) { ... } function cleanup ( ) { …" at bounding box center [897, 454] width 1207 height 690
type textarea "renderer: 'svg',"
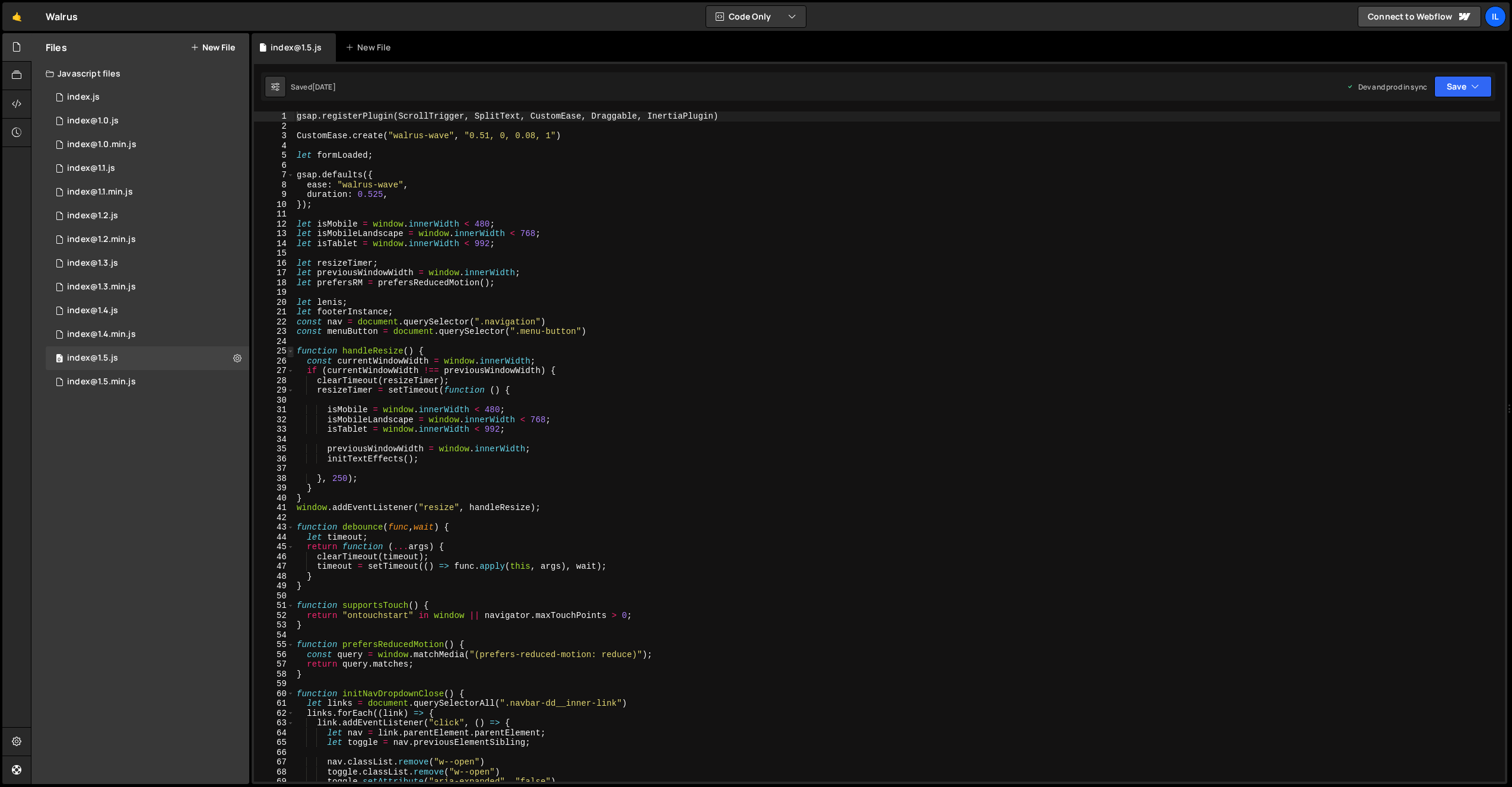
click at [292, 352] on span at bounding box center [290, 351] width 6 height 10
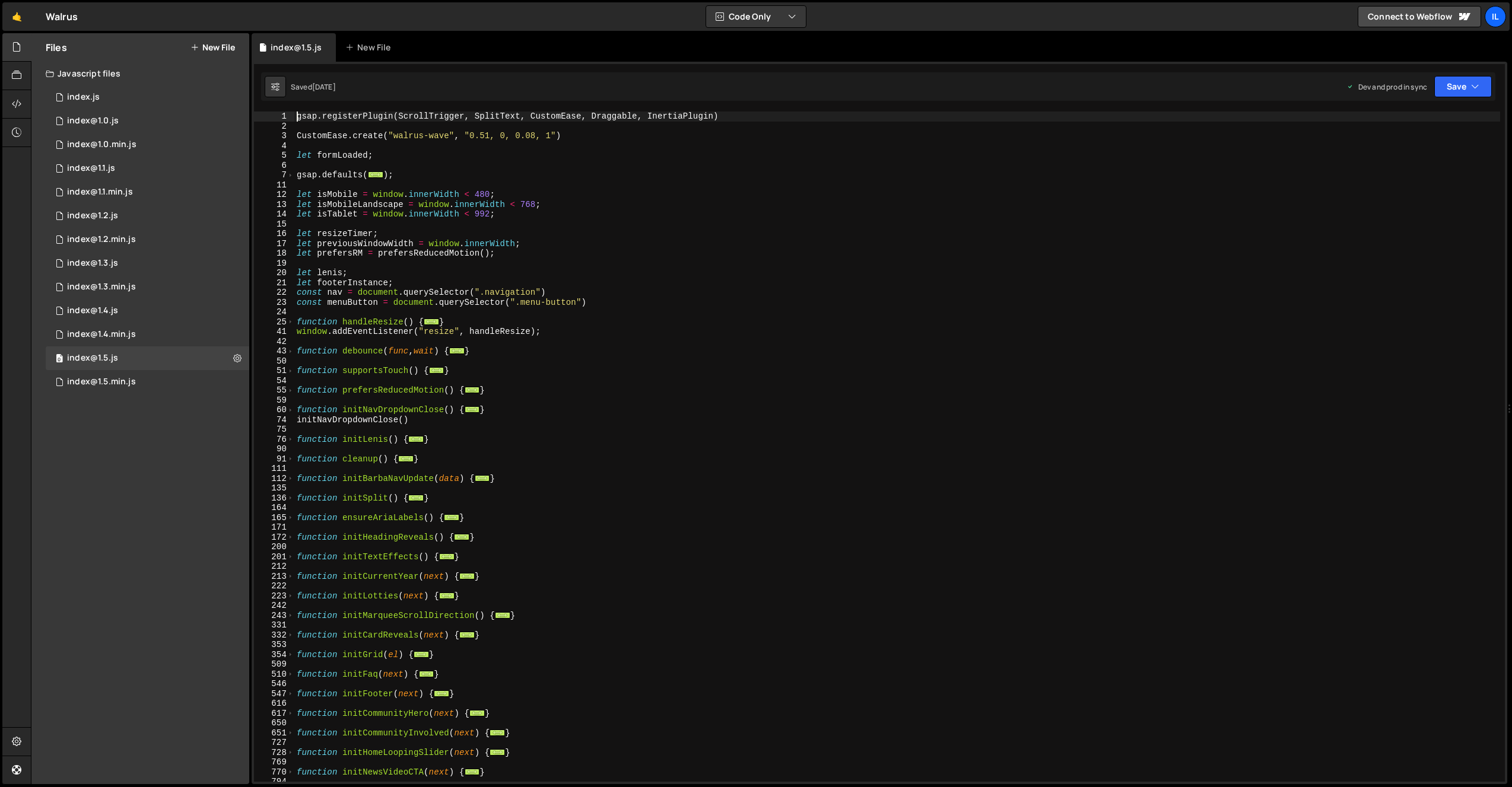
click at [417, 218] on div "gsap . registerPlugin ( ScrollTrigger , SplitText , CustomEase , Draggable , In…" at bounding box center [897, 456] width 1206 height 690
type textarea "let isTablet = window.innerWidth < 992;"
